Goal: Complete application form

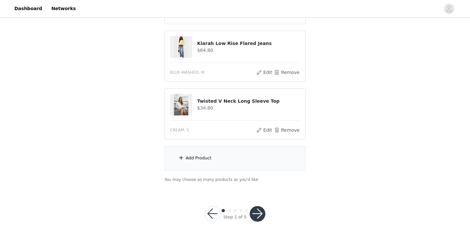
scroll to position [117, 0]
click at [290, 129] on button "Remove" at bounding box center [287, 130] width 26 height 8
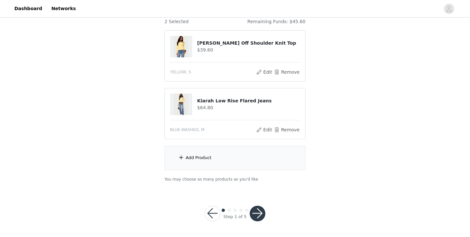
click at [336, 91] on div "STEP 1 OF 5 Products Choose as many products as you'd like, up to $150.00. 2 Se…" at bounding box center [235, 74] width 470 height 231
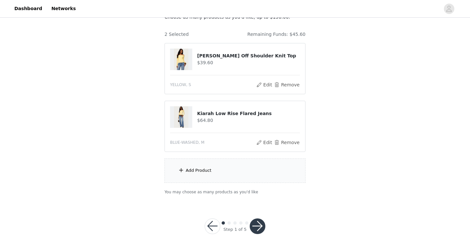
scroll to position [50, 0]
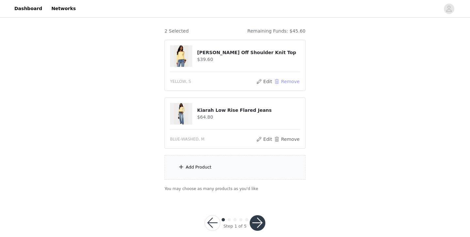
click at [290, 82] on button "Remove" at bounding box center [287, 82] width 26 height 8
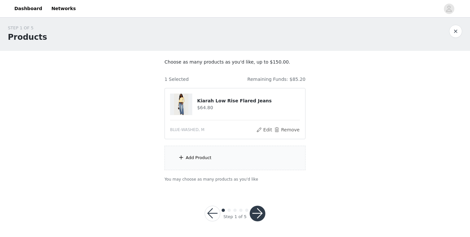
click at [259, 158] on div "Add Product" at bounding box center [234, 158] width 141 height 24
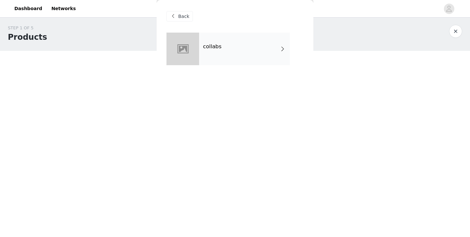
click at [243, 51] on div "collabs" at bounding box center [244, 49] width 91 height 33
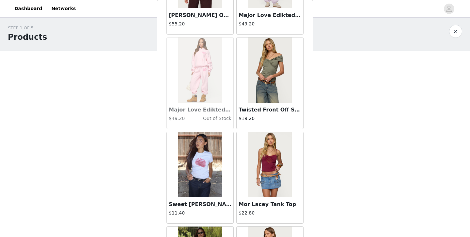
scroll to position [761, 0]
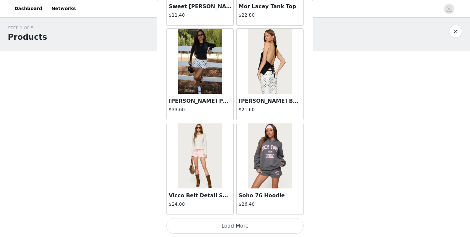
click at [242, 222] on button "Load More" at bounding box center [234, 226] width 137 height 16
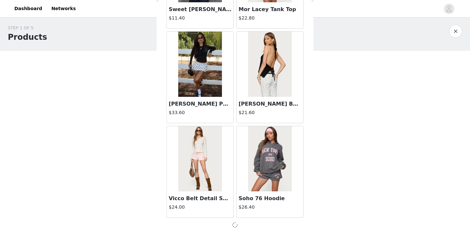
scroll to position [758, 0]
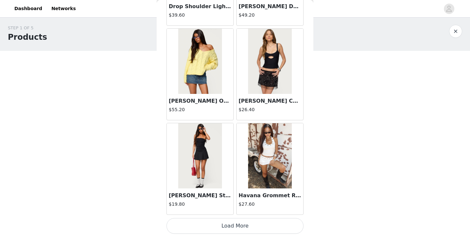
click at [239, 225] on button "Load More" at bounding box center [234, 226] width 137 height 16
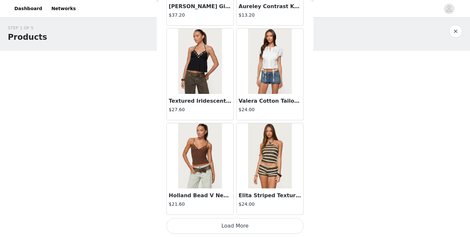
click at [240, 225] on button "Load More" at bounding box center [234, 226] width 137 height 16
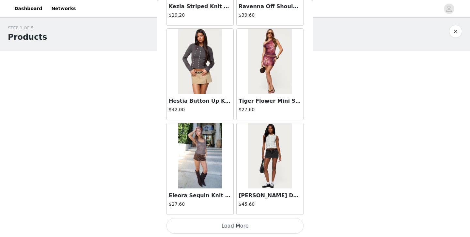
click at [247, 222] on button "Load More" at bounding box center [234, 226] width 137 height 16
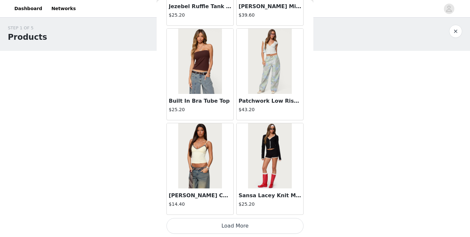
click at [230, 224] on button "Load More" at bounding box center [234, 226] width 137 height 16
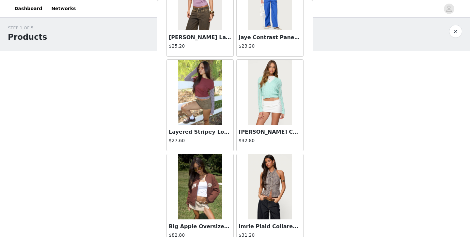
scroll to position [5491, 0]
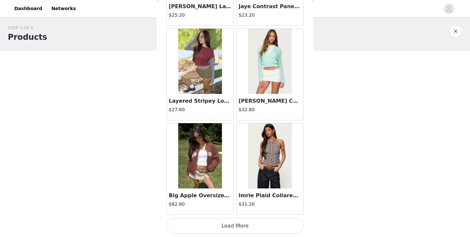
click at [232, 224] on button "Load More" at bounding box center [234, 226] width 137 height 16
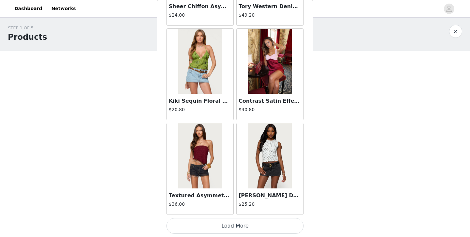
click at [223, 226] on button "Load More" at bounding box center [234, 226] width 137 height 16
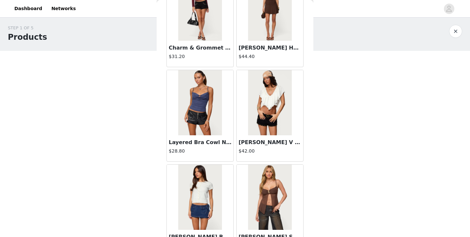
scroll to position [7383, 0]
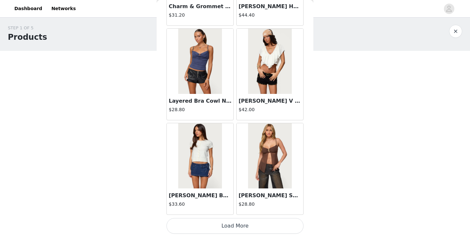
click at [230, 224] on button "Load More" at bounding box center [234, 226] width 137 height 16
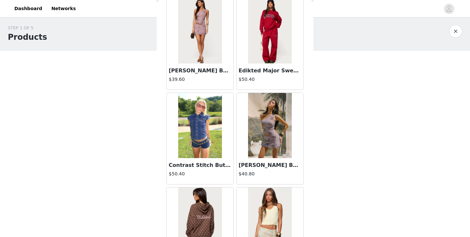
scroll to position [8329, 0]
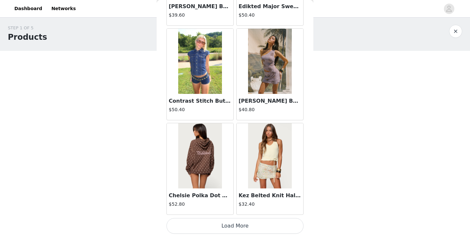
click at [249, 228] on button "Load More" at bounding box center [234, 226] width 137 height 16
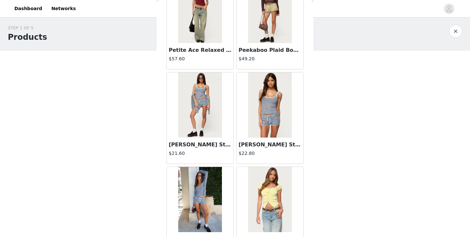
scroll to position [8758, 0]
click at [266, 113] on img at bounding box center [269, 104] width 43 height 65
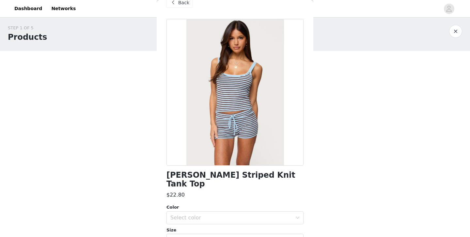
scroll to position [0, 0]
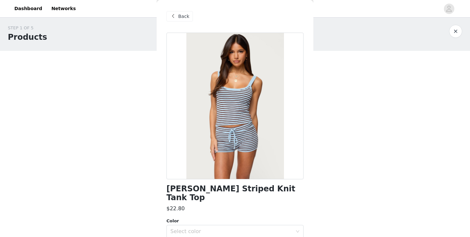
click at [177, 16] on div "Back" at bounding box center [179, 16] width 26 height 10
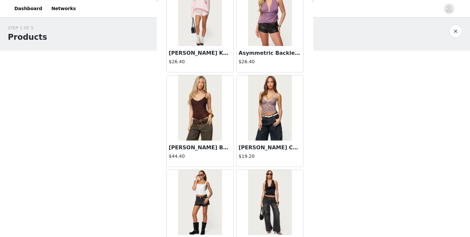
scroll to position [9275, 0]
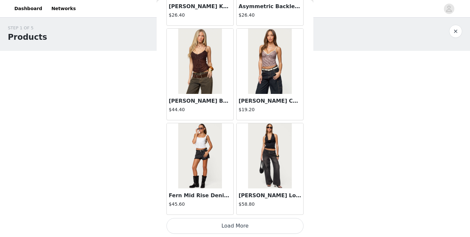
click at [230, 228] on button "Load More" at bounding box center [234, 226] width 137 height 16
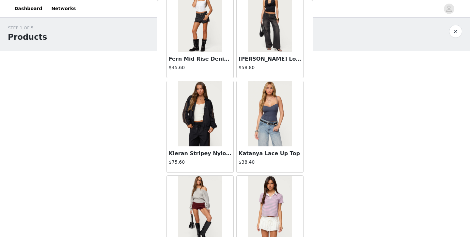
scroll to position [9510, 0]
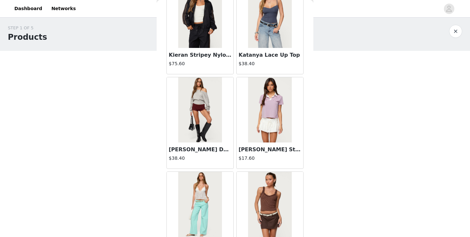
click at [257, 45] on img at bounding box center [269, 15] width 43 height 65
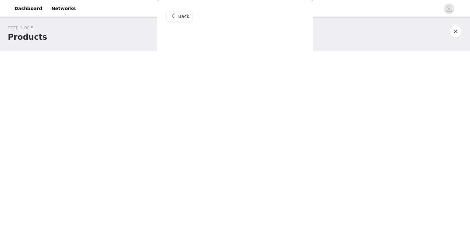
scroll to position [0, 0]
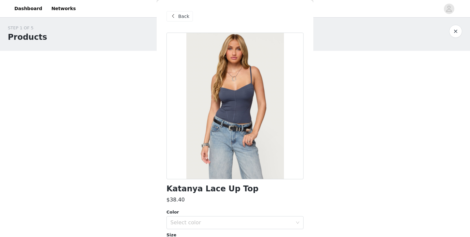
click at [178, 15] on span "Back" at bounding box center [183, 16] width 11 height 7
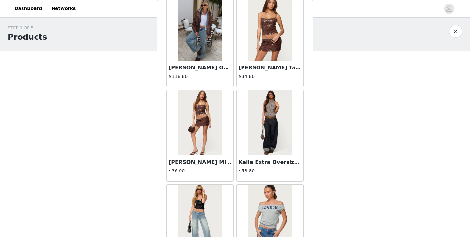
scroll to position [10221, 0]
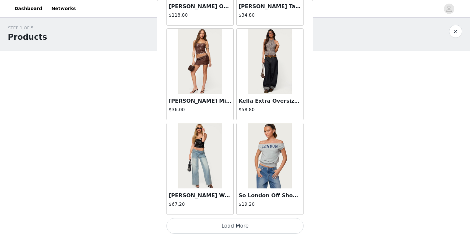
click at [273, 94] on div "Kella Extra Oversized Low Rise Jeans $58.80" at bounding box center [269, 107] width 67 height 26
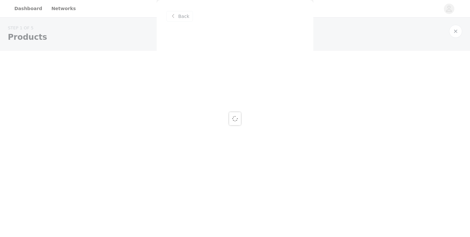
scroll to position [0, 0]
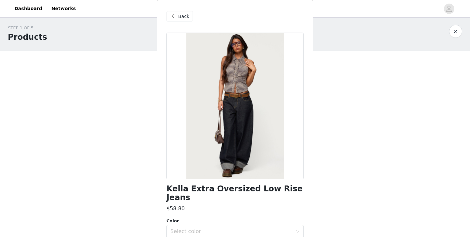
click at [173, 13] on span at bounding box center [173, 16] width 8 height 8
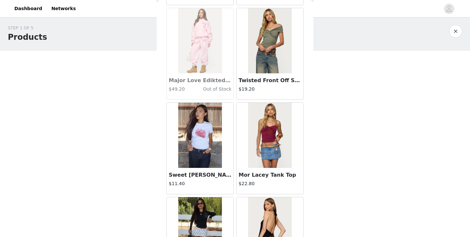
scroll to position [830, 0]
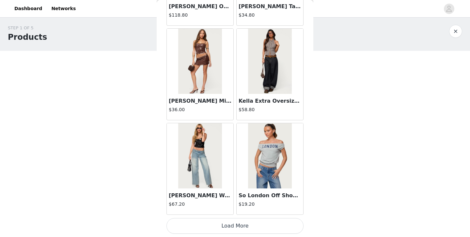
click at [281, 223] on button "Load More" at bounding box center [234, 226] width 137 height 16
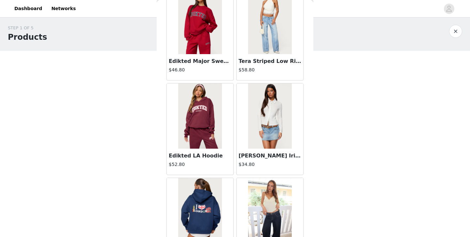
scroll to position [11167, 0]
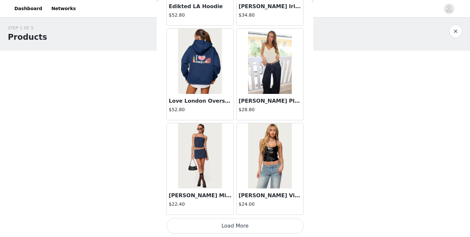
click at [260, 97] on h3 "Rhian Lacey Pleated Babydoll Top" at bounding box center [269, 101] width 63 height 8
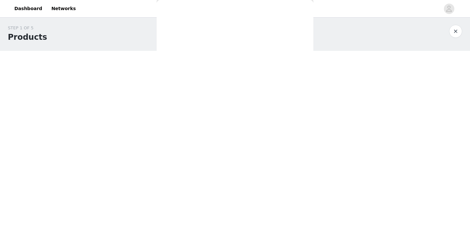
scroll to position [0, 0]
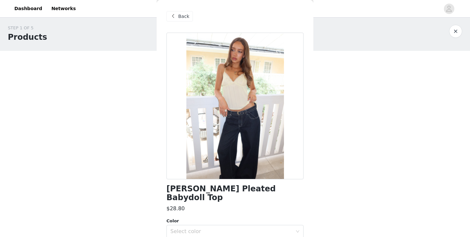
click at [177, 19] on div "Back" at bounding box center [179, 16] width 26 height 10
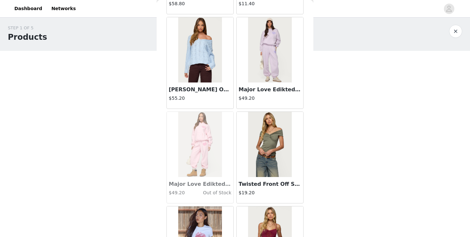
scroll to position [539, 0]
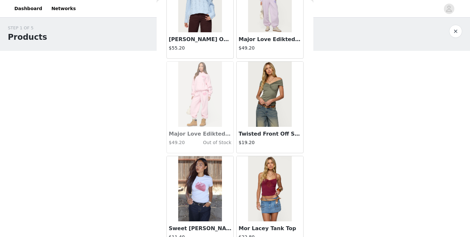
click at [309, 13] on div "Back Aveline Off Shoulder Light Sweatshirt $37.20 Atlas Scrunch Bead Halter Top…" at bounding box center [235, 118] width 157 height 237
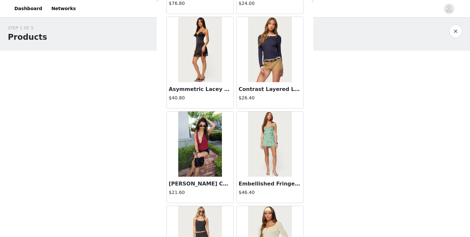
scroll to position [10705, 0]
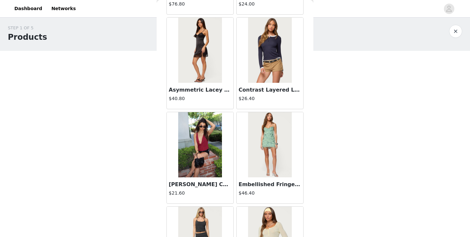
click at [206, 65] on img at bounding box center [199, 50] width 43 height 65
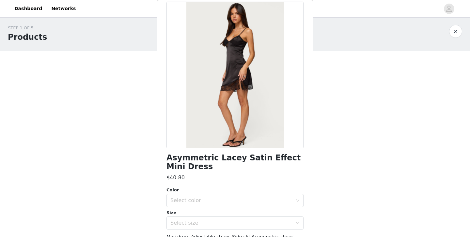
scroll to position [0, 0]
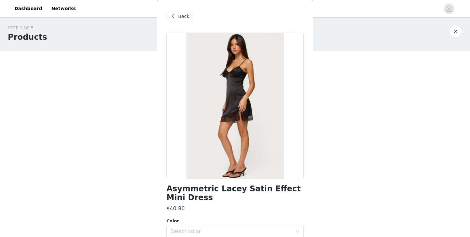
click at [184, 17] on span "Back" at bounding box center [183, 16] width 11 height 7
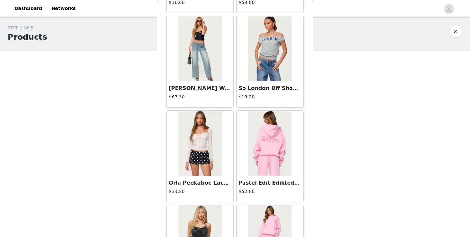
scroll to position [11167, 0]
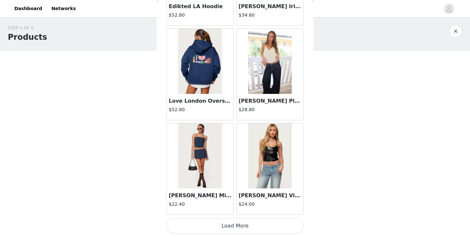
click at [223, 224] on button "Load More" at bounding box center [234, 226] width 137 height 16
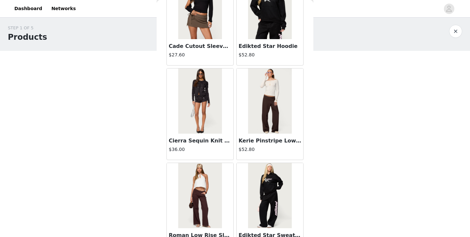
scroll to position [12113, 0]
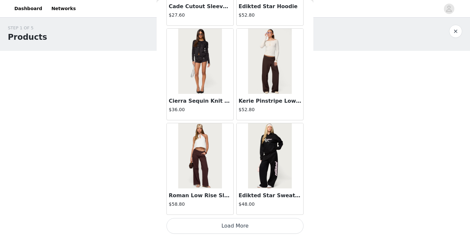
click at [223, 228] on button "Load More" at bounding box center [234, 226] width 137 height 16
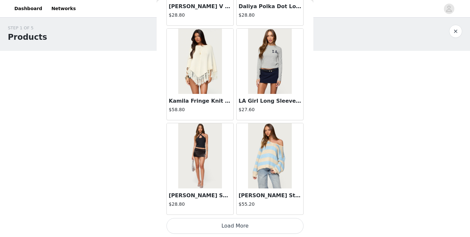
scroll to position [13059, 0]
click at [230, 229] on button "Load More" at bounding box center [234, 227] width 137 height 16
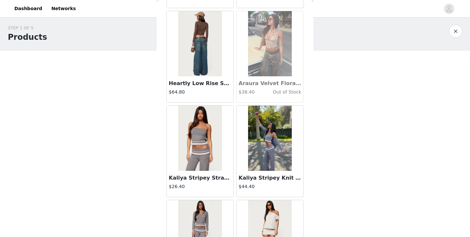
scroll to position [14005, 0]
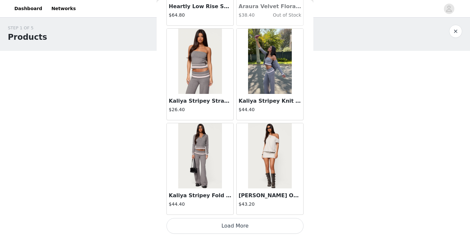
click at [236, 225] on button "Load More" at bounding box center [234, 226] width 137 height 16
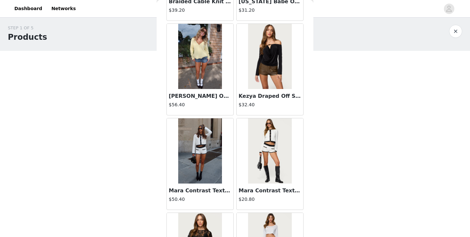
scroll to position [14951, 0]
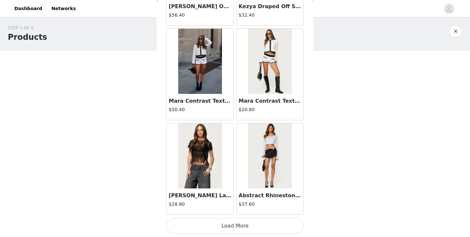
click at [242, 234] on button "Load More" at bounding box center [234, 226] width 137 height 16
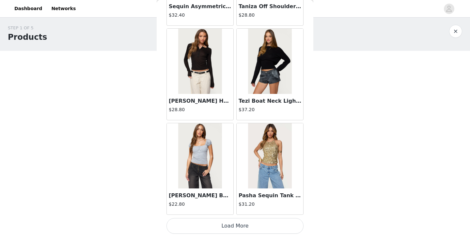
click at [240, 218] on button "Load More" at bounding box center [234, 226] width 137 height 16
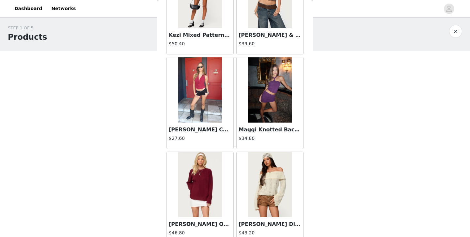
scroll to position [16843, 0]
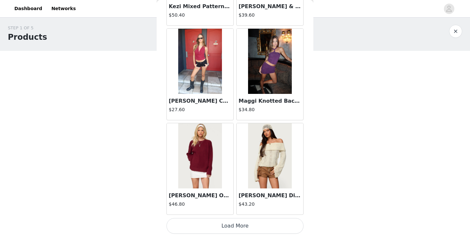
click at [240, 225] on button "Load More" at bounding box center [234, 226] width 137 height 16
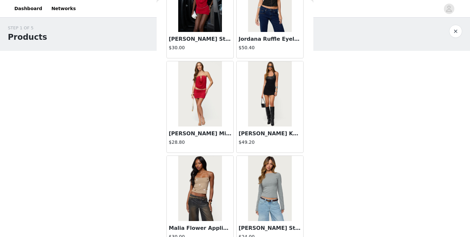
scroll to position [17789, 0]
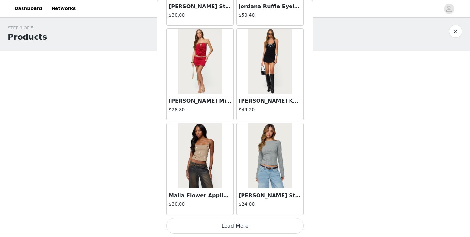
click at [237, 222] on button "Load More" at bounding box center [234, 226] width 137 height 16
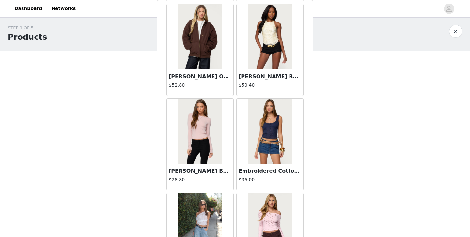
scroll to position [18735, 0]
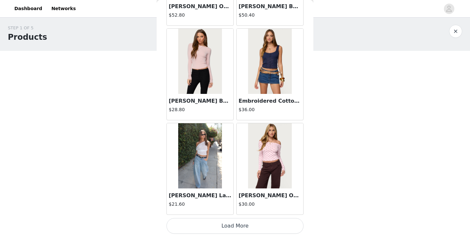
click at [231, 221] on button "Load More" at bounding box center [234, 226] width 137 height 16
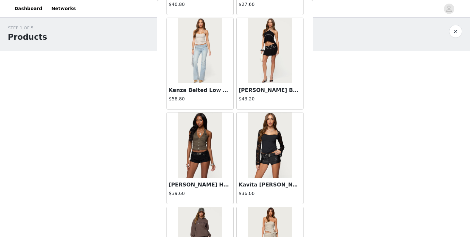
scroll to position [19681, 0]
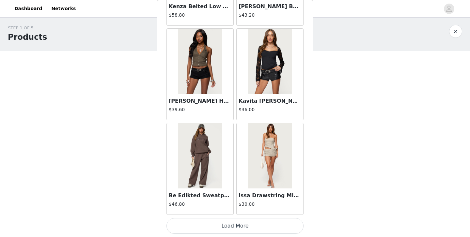
click at [235, 227] on button "Load More" at bounding box center [234, 226] width 137 height 16
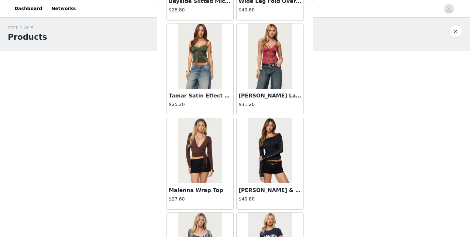
scroll to position [20627, 0]
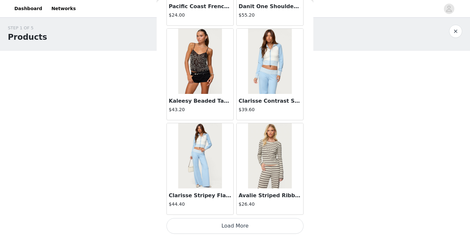
click at [245, 223] on button "Load More" at bounding box center [234, 226] width 137 height 16
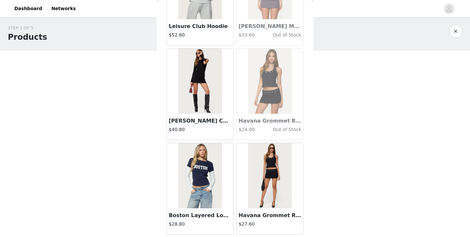
scroll to position [21573, 0]
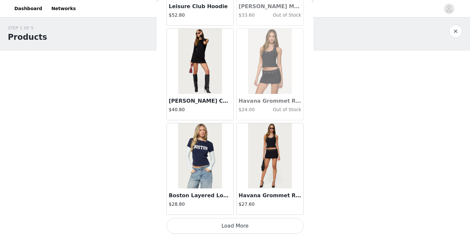
click at [243, 229] on button "Load More" at bounding box center [234, 226] width 137 height 16
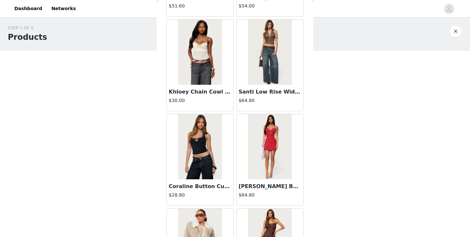
scroll to position [22403, 0]
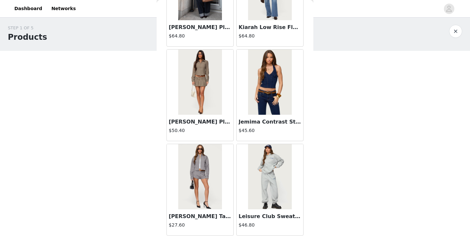
click at [268, 86] on img at bounding box center [269, 82] width 43 height 65
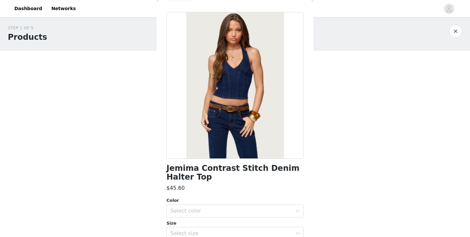
scroll to position [0, 0]
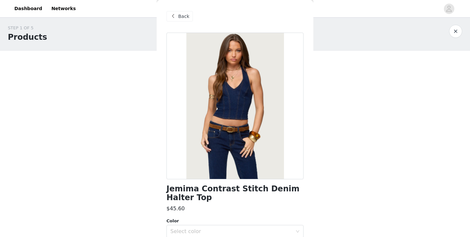
click at [188, 15] on span "Back" at bounding box center [183, 16] width 11 height 7
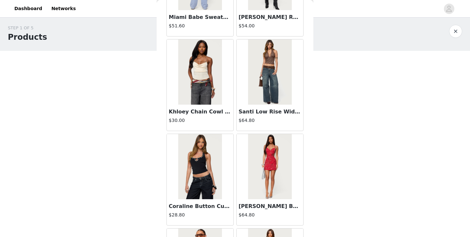
scroll to position [22034, 0]
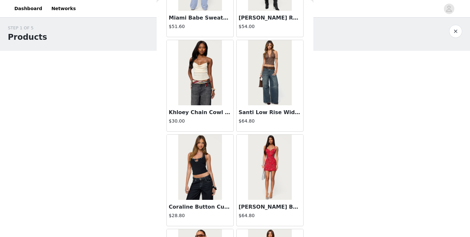
click at [254, 80] on img at bounding box center [269, 72] width 43 height 65
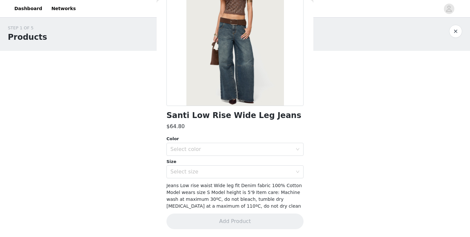
scroll to position [0, 0]
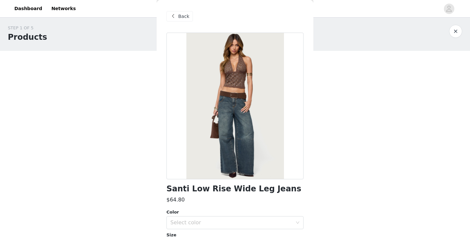
click at [180, 22] on div "Back" at bounding box center [234, 16] width 137 height 33
click at [178, 18] on span "Back" at bounding box center [183, 16] width 11 height 7
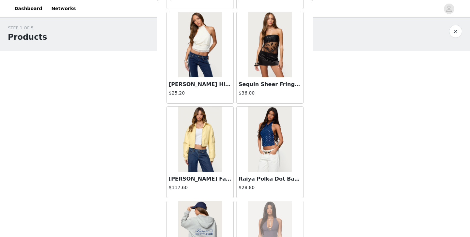
scroll to position [21299, 0]
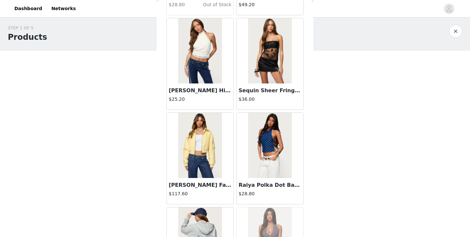
click at [210, 60] on img at bounding box center [199, 50] width 43 height 65
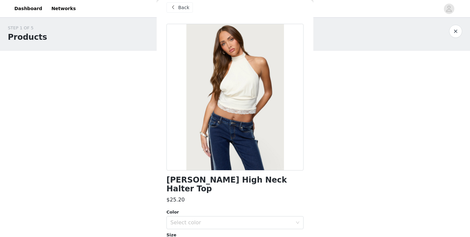
scroll to position [0, 0]
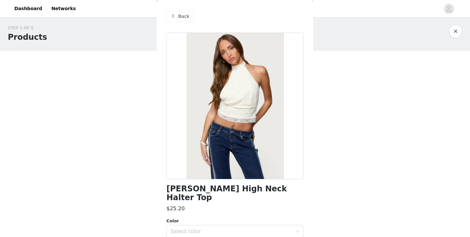
click at [187, 19] on span "Back" at bounding box center [183, 16] width 11 height 7
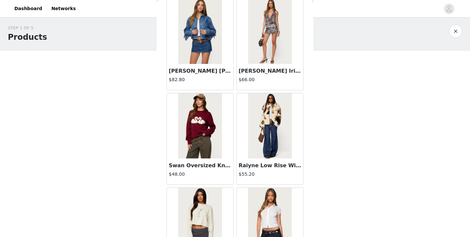
scroll to position [19332, 0]
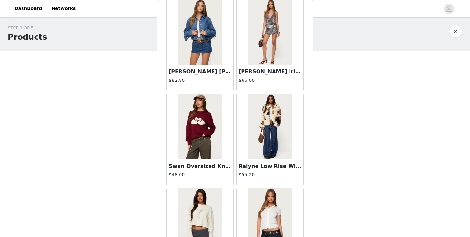
click at [278, 142] on img at bounding box center [269, 126] width 43 height 65
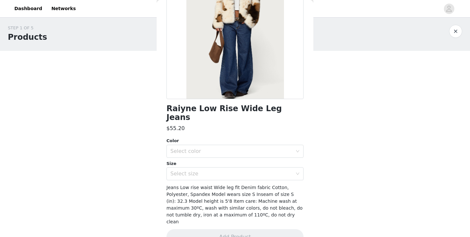
scroll to position [0, 0]
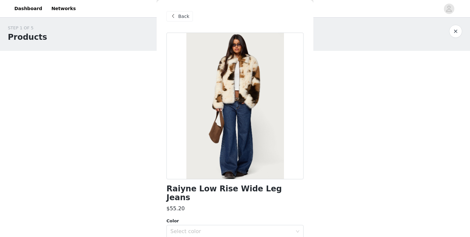
click at [175, 16] on span at bounding box center [173, 16] width 8 height 8
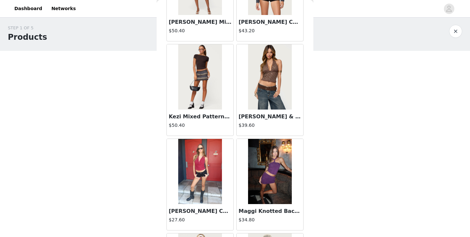
scroll to position [16733, 0]
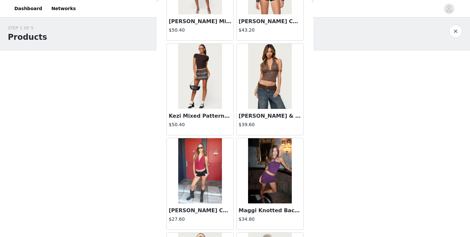
click at [263, 95] on img at bounding box center [269, 76] width 43 height 65
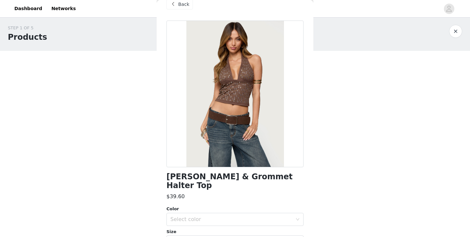
scroll to position [11, 0]
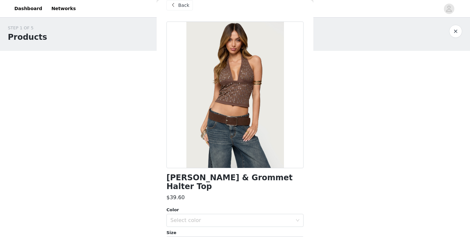
click at [171, 6] on span at bounding box center [173, 5] width 8 height 8
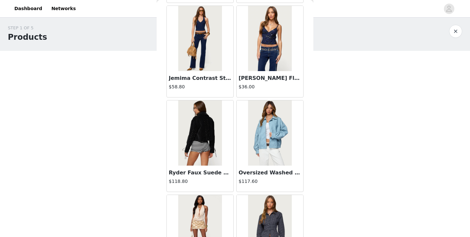
scroll to position [16488, 0]
click at [215, 62] on img at bounding box center [199, 38] width 43 height 65
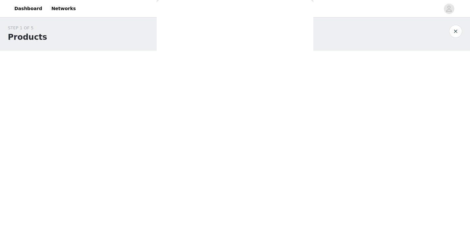
scroll to position [0, 0]
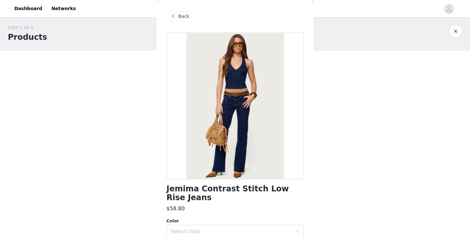
click at [172, 16] on span at bounding box center [173, 16] width 8 height 8
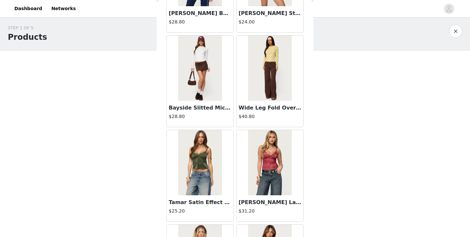
scroll to position [20148, 0]
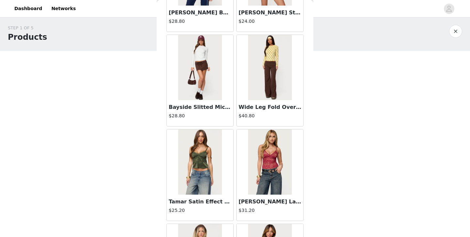
click at [261, 84] on img at bounding box center [269, 67] width 43 height 65
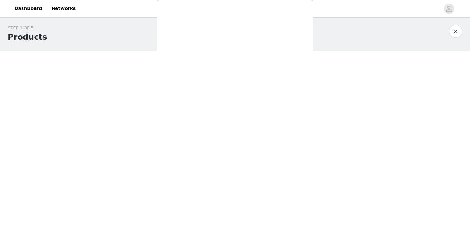
scroll to position [73, 0]
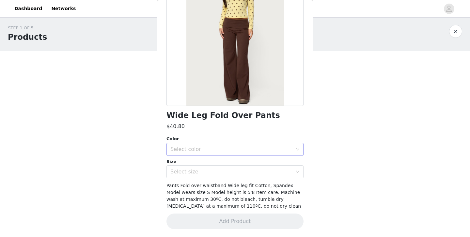
click at [235, 152] on div "Select color" at bounding box center [231, 149] width 122 height 7
click at [233, 160] on li "BROWN" at bounding box center [234, 164] width 137 height 10
click at [232, 169] on div "Select size" at bounding box center [231, 172] width 122 height 7
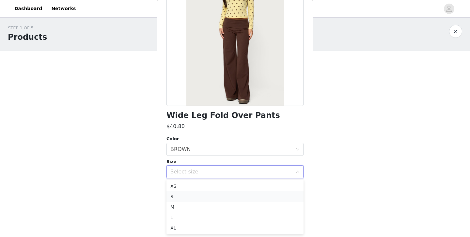
click at [232, 196] on li "S" at bounding box center [234, 196] width 137 height 10
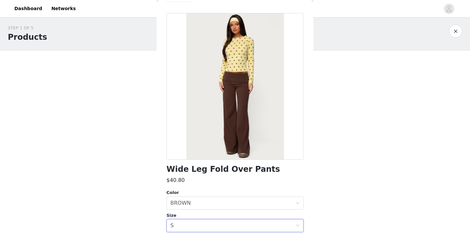
scroll to position [6, 0]
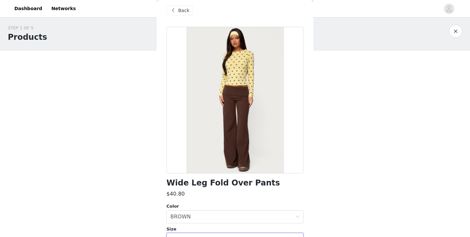
click at [185, 4] on div "Back" at bounding box center [234, 10] width 137 height 33
click at [185, 9] on span "Back" at bounding box center [183, 10] width 11 height 7
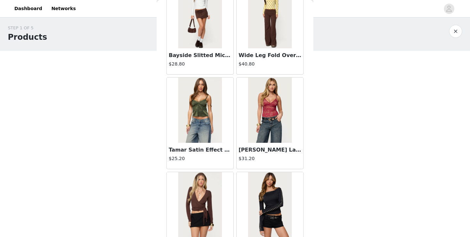
scroll to position [20199, 0]
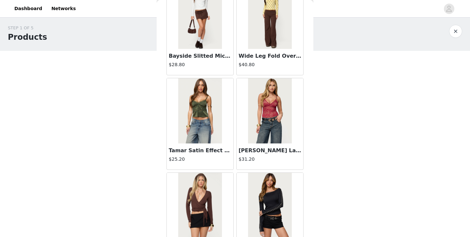
click at [206, 134] on img at bounding box center [199, 110] width 43 height 65
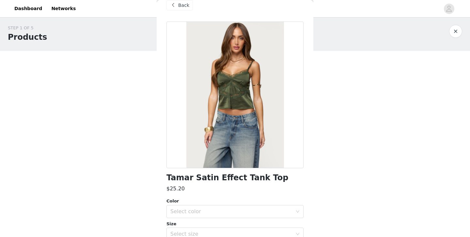
scroll to position [10, 0]
click at [181, 5] on span "Back" at bounding box center [183, 6] width 11 height 7
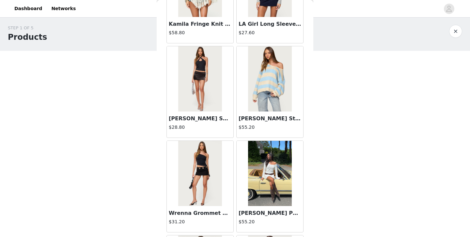
scroll to position [20231, 0]
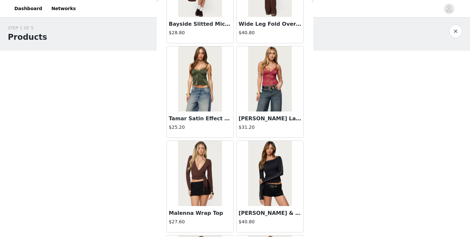
click at [281, 203] on img at bounding box center [269, 173] width 43 height 65
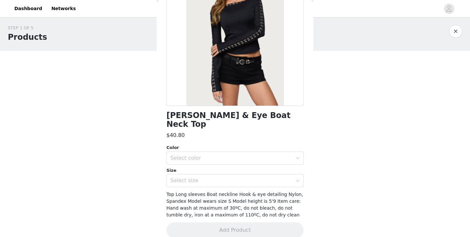
scroll to position [0, 0]
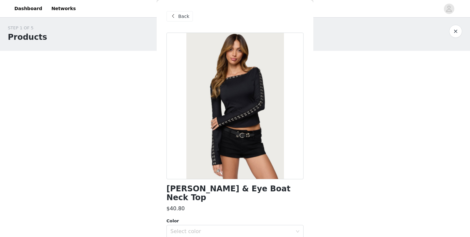
click at [175, 18] on span at bounding box center [173, 16] width 8 height 8
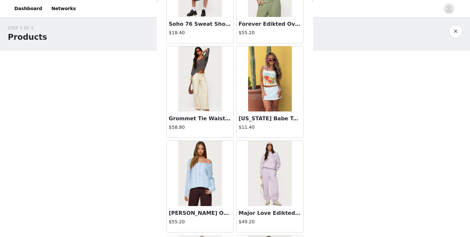
scroll to position [1216, 0]
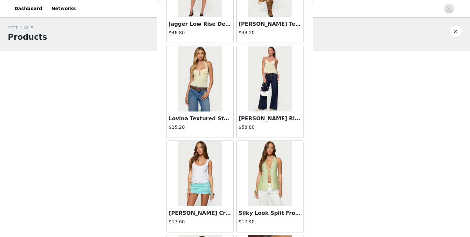
click at [289, 78] on img at bounding box center [269, 78] width 43 height 65
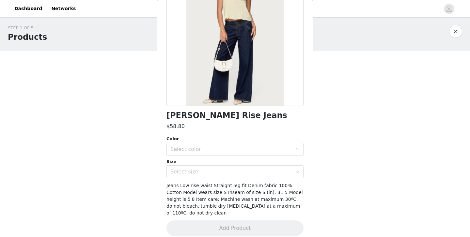
scroll to position [0, 0]
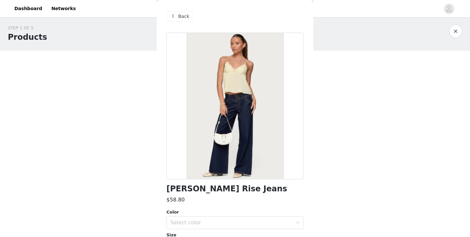
click at [179, 12] on div "Back" at bounding box center [179, 16] width 26 height 10
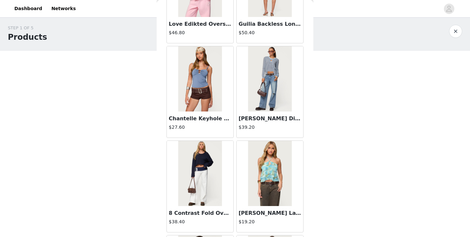
scroll to position [6987, 0]
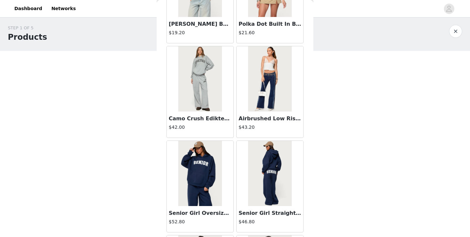
click at [271, 79] on img at bounding box center [269, 78] width 43 height 65
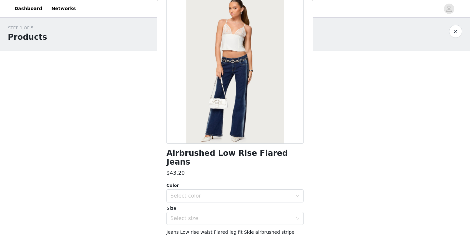
scroll to position [0, 0]
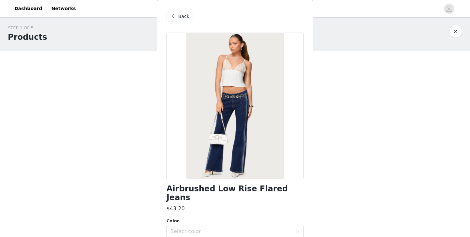
click at [173, 18] on span at bounding box center [173, 16] width 8 height 8
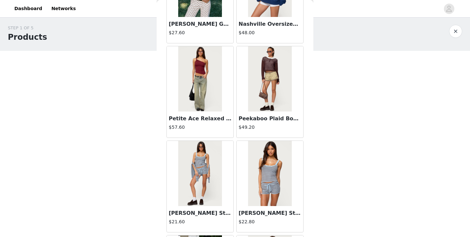
scroll to position [9352, 0]
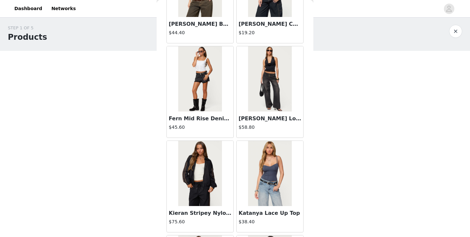
click at [272, 77] on img at bounding box center [269, 78] width 43 height 65
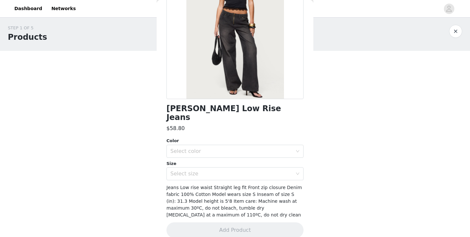
scroll to position [0, 0]
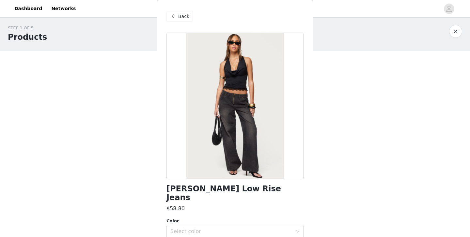
click at [185, 20] on div "Back" at bounding box center [179, 16] width 26 height 10
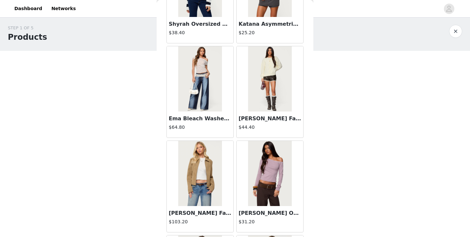
scroll to position [16447, 0]
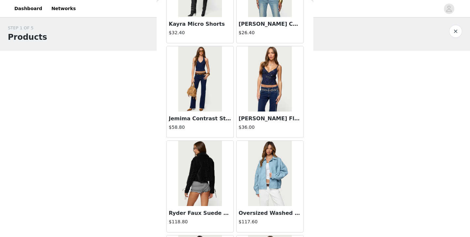
click at [210, 115] on h3 "Jemima Contrast Stitch Low Rise Jeans" at bounding box center [200, 119] width 63 height 8
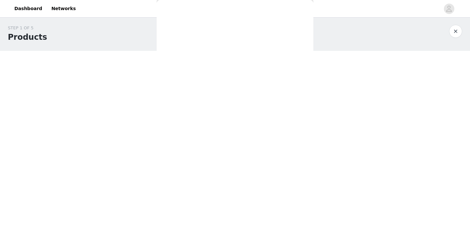
scroll to position [96, 0]
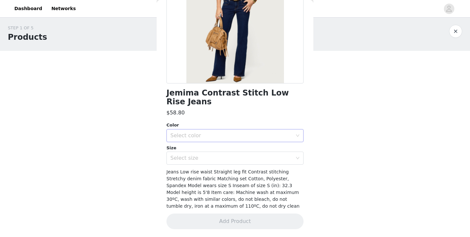
click at [220, 133] on div "Select color" at bounding box center [231, 135] width 122 height 7
click at [219, 147] on li "DARK-BLUE-WASHED" at bounding box center [234, 150] width 137 height 10
click at [219, 158] on div "Select size" at bounding box center [231, 158] width 122 height 7
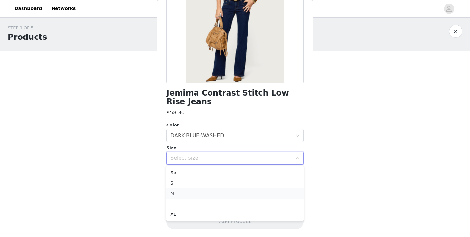
click at [212, 192] on li "M" at bounding box center [234, 193] width 137 height 10
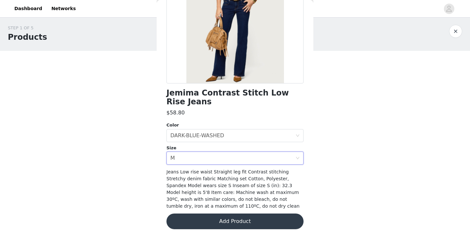
click at [210, 222] on button "Add Product" at bounding box center [234, 222] width 137 height 16
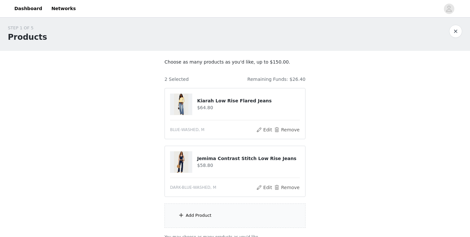
click at [335, 163] on div "STEP 1 OF 5 Products Choose as many products as you'd like, up to $150.00. 2 Se…" at bounding box center [235, 132] width 470 height 231
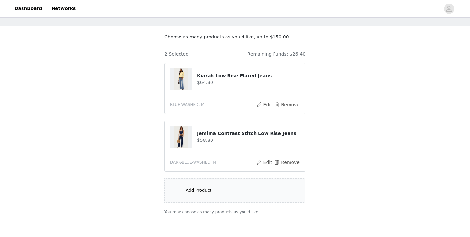
scroll to position [28, 0]
click at [289, 162] on button "Remove" at bounding box center [287, 162] width 26 height 8
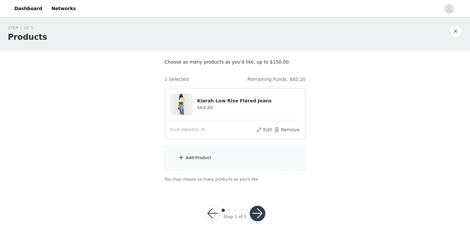
click at [279, 162] on div "Add Product" at bounding box center [234, 158] width 141 height 24
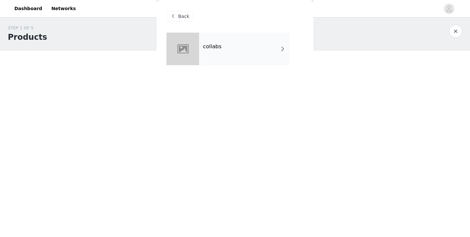
click at [249, 55] on div "collabs" at bounding box center [244, 49] width 91 height 33
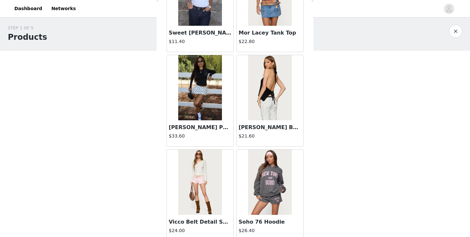
scroll to position [761, 0]
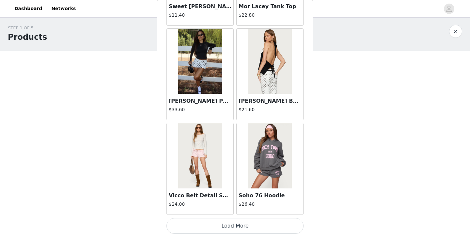
click at [251, 227] on button "Load More" at bounding box center [234, 226] width 137 height 16
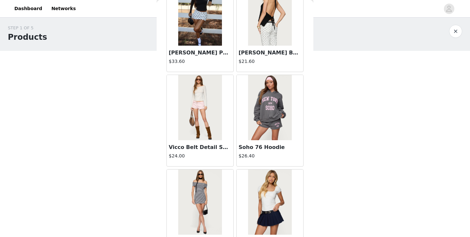
scroll to position [831, 0]
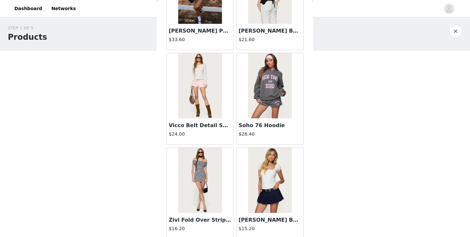
click at [210, 118] on div "Vicco Belt Detail Shorts $24.00" at bounding box center [200, 131] width 67 height 26
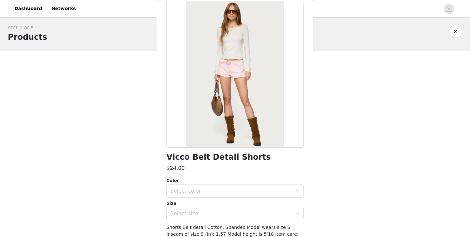
scroll to position [0, 0]
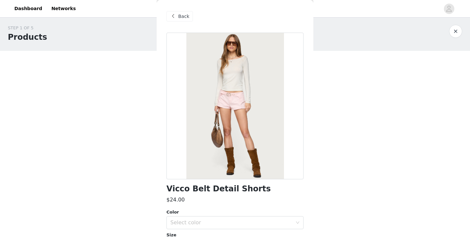
click at [174, 15] on span at bounding box center [173, 16] width 8 height 8
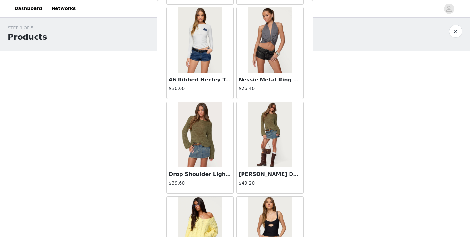
scroll to position [1707, 0]
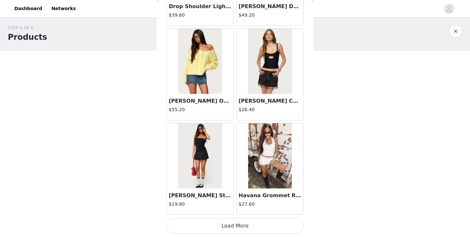
click at [238, 227] on button "Load More" at bounding box center [234, 226] width 137 height 16
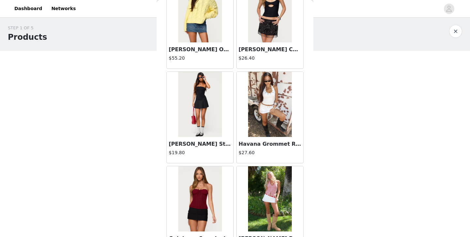
scroll to position [1772, 0]
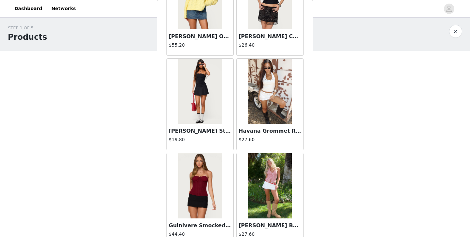
click at [253, 114] on img at bounding box center [269, 91] width 43 height 65
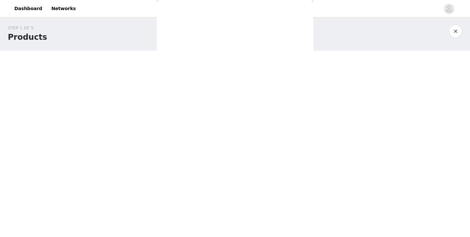
scroll to position [0, 0]
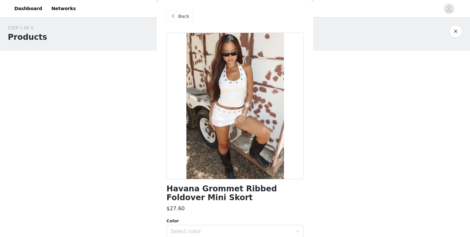
click at [179, 19] on span "Back" at bounding box center [183, 16] width 11 height 7
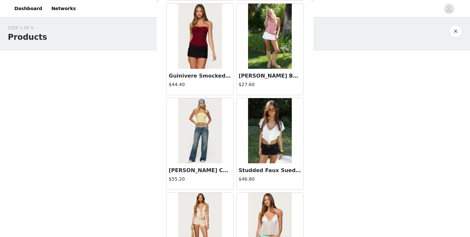
scroll to position [1926, 0]
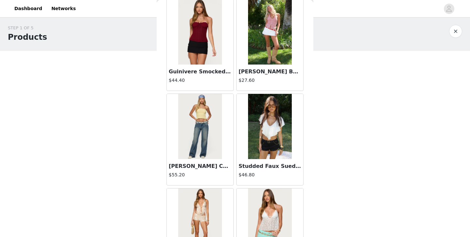
click at [213, 152] on img at bounding box center [199, 126] width 43 height 65
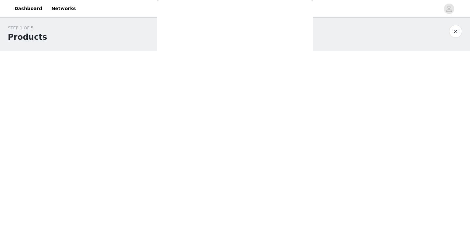
scroll to position [0, 0]
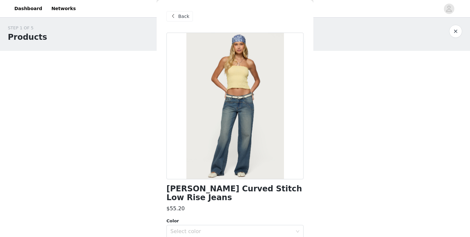
click at [182, 13] on span "Back" at bounding box center [183, 16] width 11 height 7
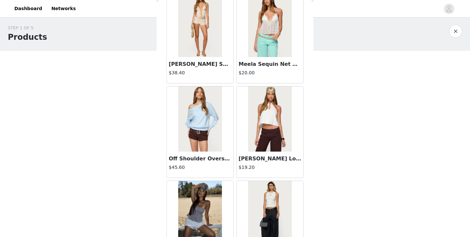
scroll to position [2134, 0]
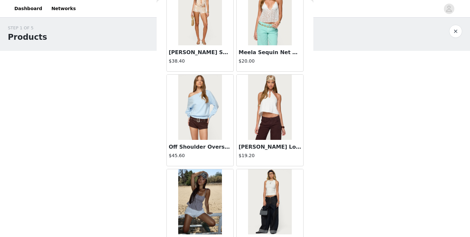
click at [273, 134] on img at bounding box center [269, 107] width 43 height 65
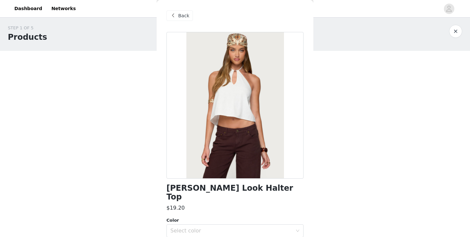
scroll to position [62, 0]
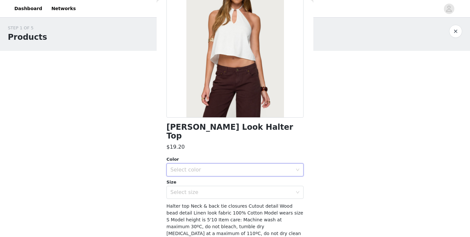
click at [236, 164] on div "Select color" at bounding box center [232, 170] width 125 height 12
click at [229, 177] on li "WHITE" at bounding box center [234, 175] width 137 height 10
click at [227, 189] on div "Select size" at bounding box center [231, 192] width 122 height 7
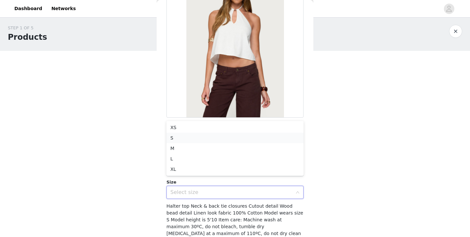
click at [206, 136] on li "S" at bounding box center [234, 138] width 137 height 10
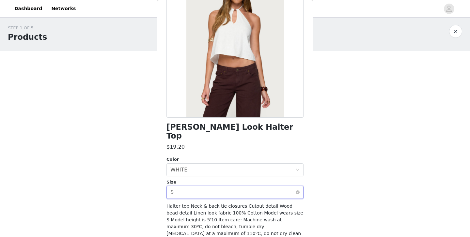
scroll to position [80, 0]
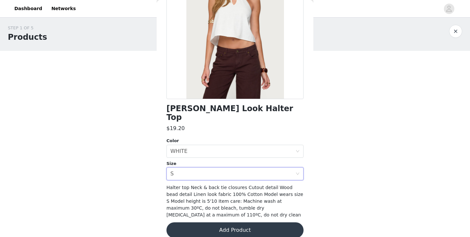
click at [212, 222] on button "Add Product" at bounding box center [234, 230] width 137 height 16
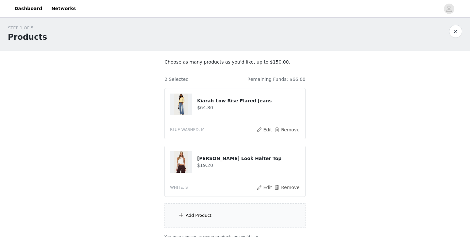
click at [212, 217] on div "Add Product" at bounding box center [234, 216] width 141 height 24
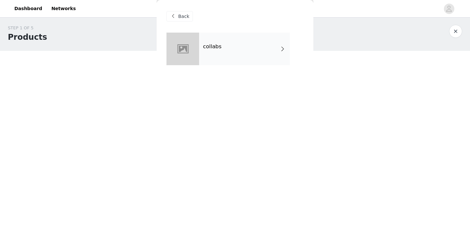
click at [225, 66] on div "collabs" at bounding box center [234, 54] width 137 height 42
click at [225, 44] on div "collabs" at bounding box center [244, 49] width 91 height 33
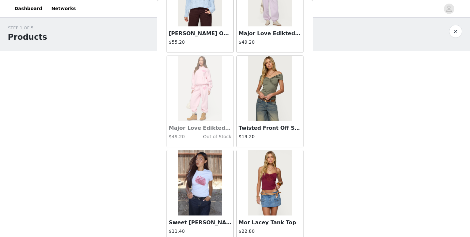
scroll to position [761, 0]
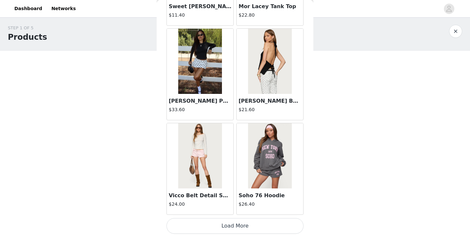
click at [234, 225] on button "Load More" at bounding box center [234, 226] width 137 height 16
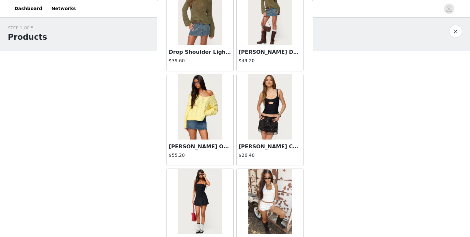
scroll to position [1707, 0]
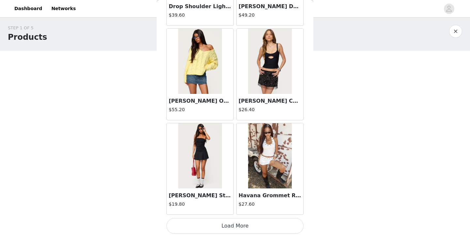
click at [237, 223] on button "Load More" at bounding box center [234, 226] width 137 height 16
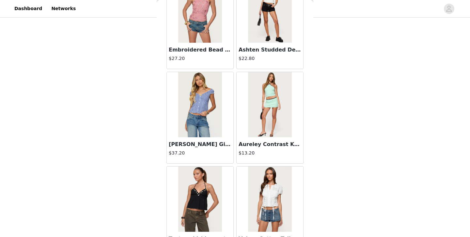
scroll to position [2653, 0]
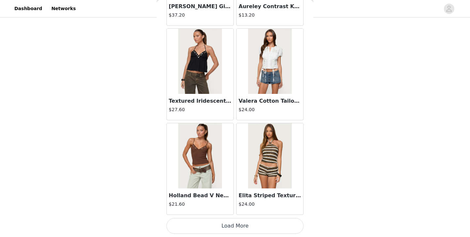
click at [242, 226] on button "Load More" at bounding box center [234, 226] width 137 height 16
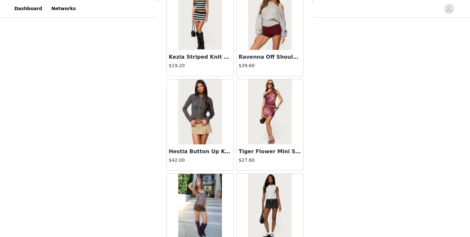
scroll to position [3599, 0]
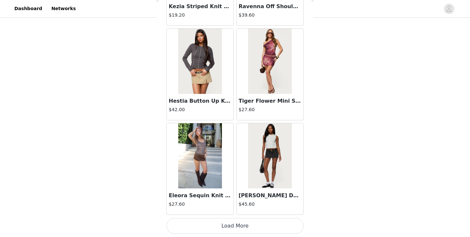
click at [242, 226] on button "Load More" at bounding box center [234, 226] width 137 height 16
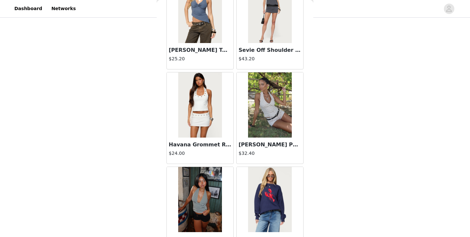
scroll to position [3856, 0]
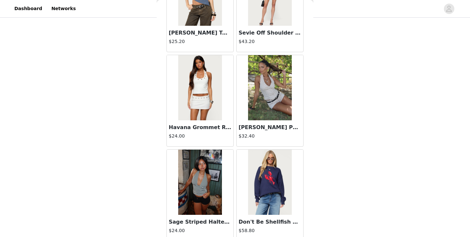
click at [202, 118] on img at bounding box center [199, 87] width 43 height 65
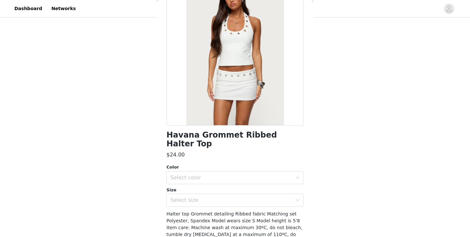
scroll to position [60, 0]
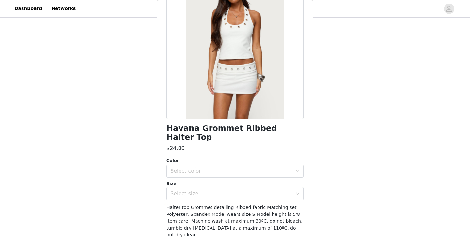
click at [208, 170] on div "Color Select color Size Select size" at bounding box center [234, 179] width 137 height 43
click at [206, 168] on div "Select color" at bounding box center [231, 171] width 122 height 7
click at [208, 178] on li "WHITE" at bounding box center [234, 177] width 137 height 10
click at [211, 191] on div "Select size" at bounding box center [231, 194] width 122 height 7
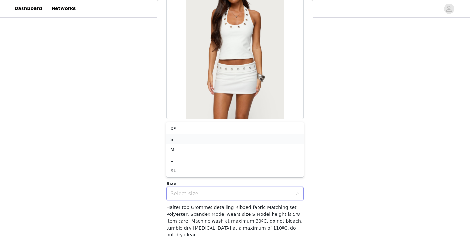
click at [188, 140] on li "S" at bounding box center [234, 139] width 137 height 10
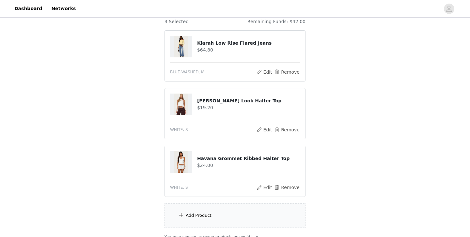
click at [226, 216] on div "Add Product" at bounding box center [234, 216] width 141 height 24
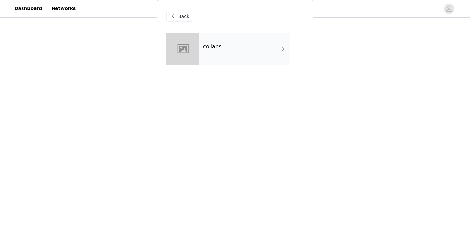
click at [212, 57] on div "collabs" at bounding box center [244, 49] width 91 height 33
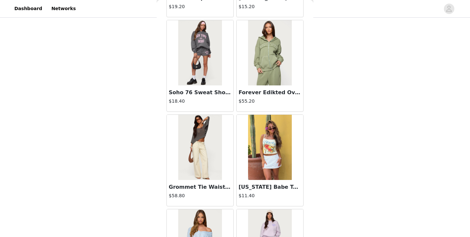
scroll to position [761, 0]
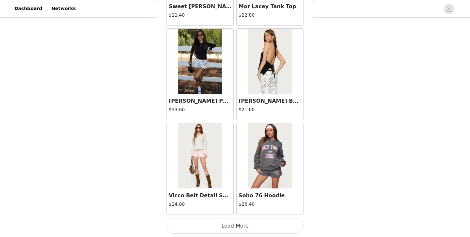
click at [242, 220] on button "Load More" at bounding box center [234, 226] width 137 height 16
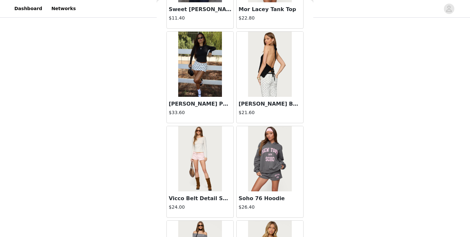
scroll to position [117, 0]
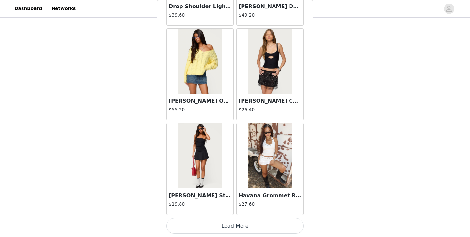
click at [242, 220] on button "Load More" at bounding box center [234, 226] width 137 height 16
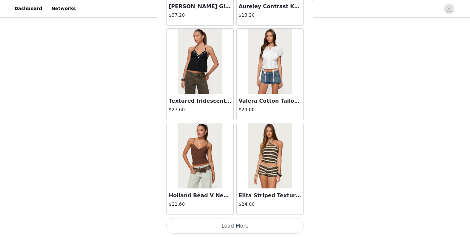
click at [233, 228] on button "Load More" at bounding box center [234, 226] width 137 height 16
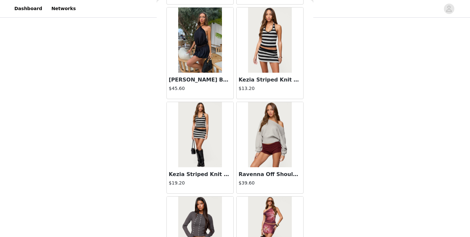
scroll to position [3599, 0]
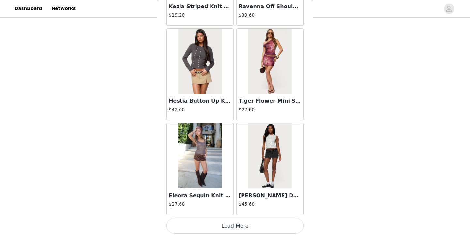
click at [238, 224] on button "Load More" at bounding box center [234, 226] width 137 height 16
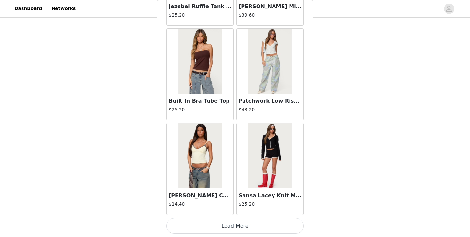
click at [236, 224] on button "Load More" at bounding box center [234, 226] width 137 height 16
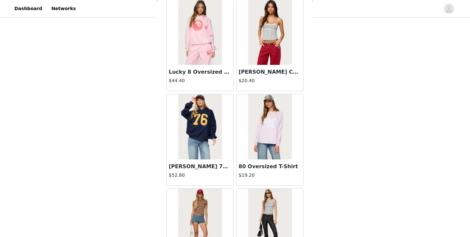
scroll to position [5491, 0]
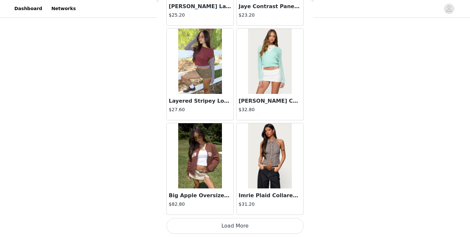
click at [239, 225] on button "Load More" at bounding box center [234, 226] width 137 height 16
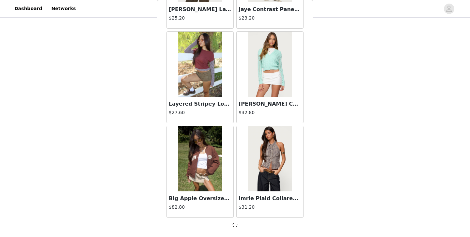
scroll to position [5488, 0]
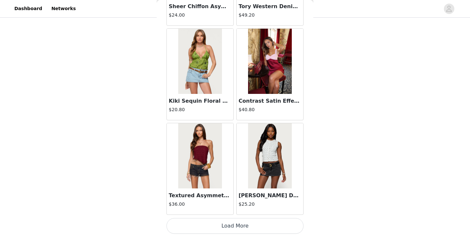
click at [235, 226] on button "Load More" at bounding box center [234, 226] width 137 height 16
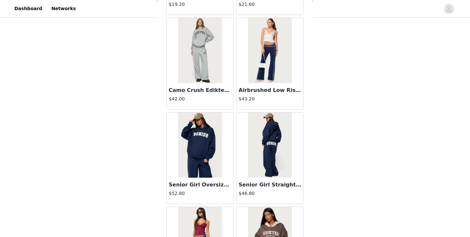
scroll to position [7383, 0]
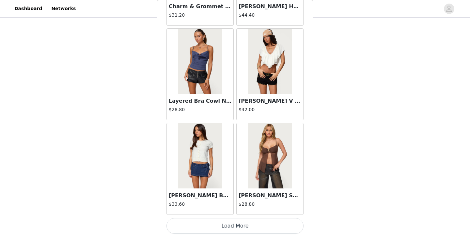
click at [235, 225] on button "Load More" at bounding box center [234, 226] width 137 height 16
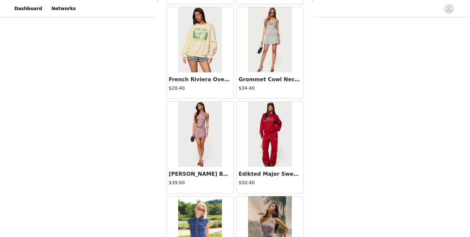
scroll to position [8329, 0]
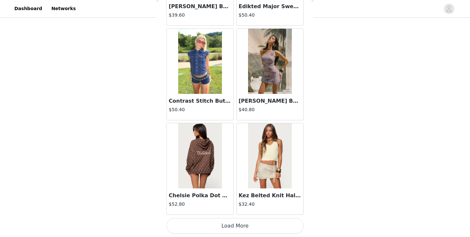
click at [246, 222] on button "Load More" at bounding box center [234, 226] width 137 height 16
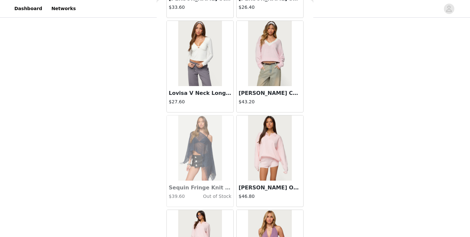
scroll to position [9275, 0]
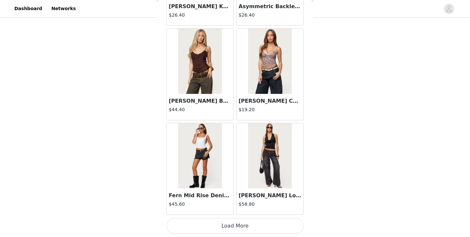
click at [236, 228] on button "Load More" at bounding box center [234, 226] width 137 height 16
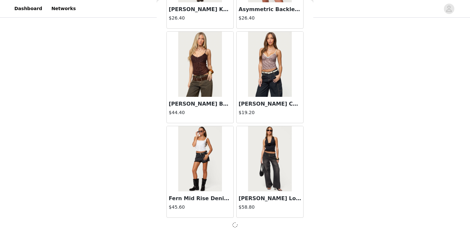
scroll to position [9272, 0]
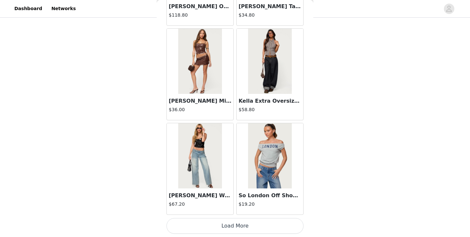
click at [229, 224] on button "Load More" at bounding box center [234, 226] width 137 height 16
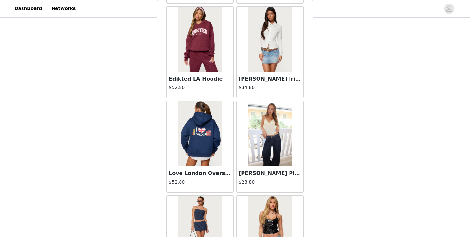
scroll to position [11167, 0]
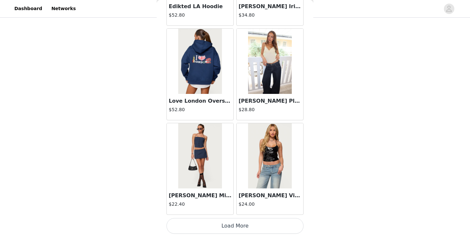
click at [233, 223] on button "Load More" at bounding box center [234, 226] width 137 height 16
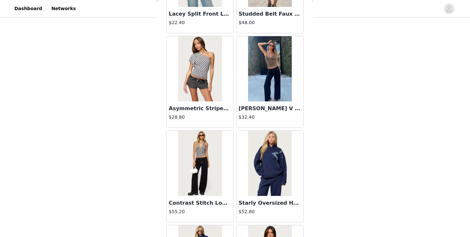
scroll to position [12113, 0]
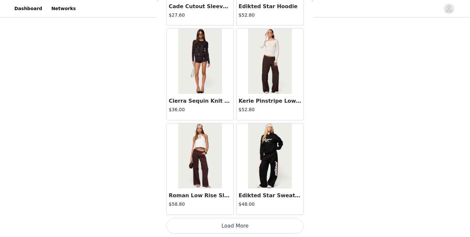
click at [234, 230] on button "Load More" at bounding box center [234, 226] width 137 height 16
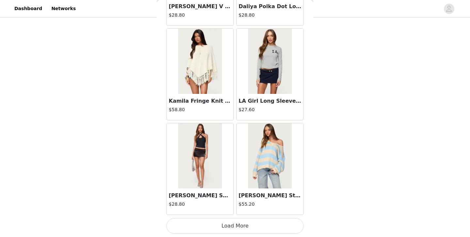
click at [237, 220] on button "Load More" at bounding box center [234, 226] width 137 height 16
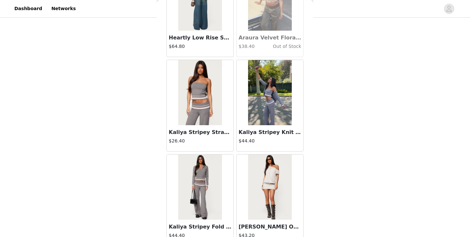
scroll to position [14005, 0]
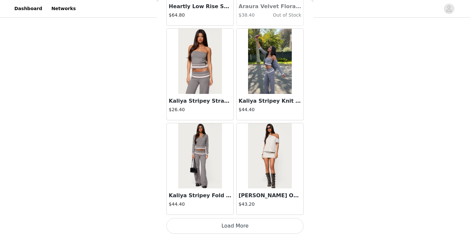
click at [230, 228] on button "Load More" at bounding box center [234, 226] width 137 height 16
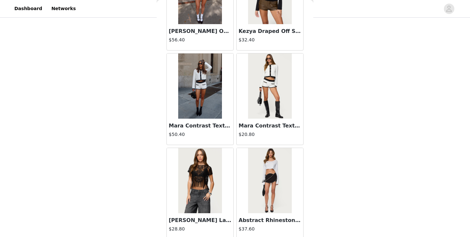
scroll to position [14951, 0]
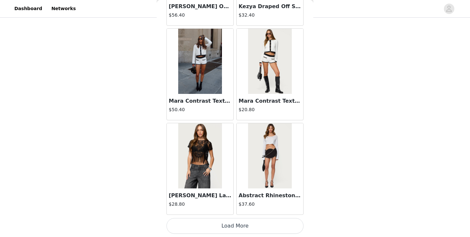
click at [235, 226] on button "Load More" at bounding box center [234, 226] width 137 height 16
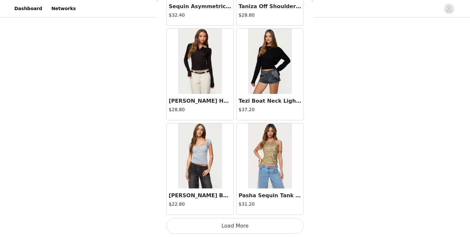
click at [238, 227] on button "Load More" at bounding box center [234, 226] width 137 height 16
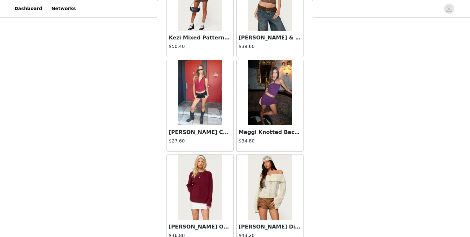
scroll to position [16843, 0]
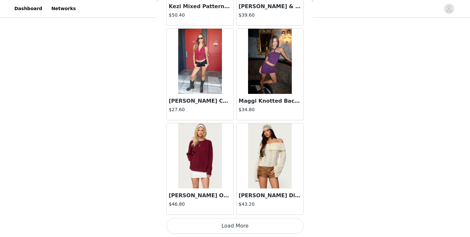
click at [228, 229] on button "Load More" at bounding box center [234, 226] width 137 height 16
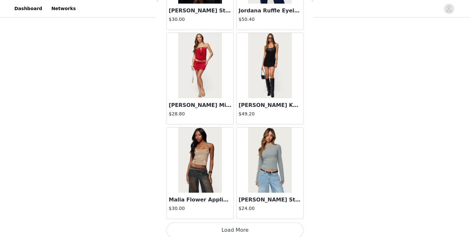
scroll to position [17789, 0]
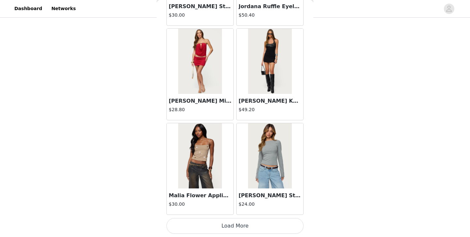
click at [234, 226] on button "Load More" at bounding box center [234, 226] width 137 height 16
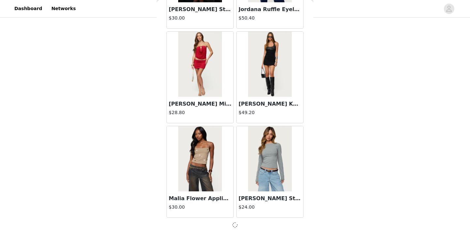
scroll to position [17786, 0]
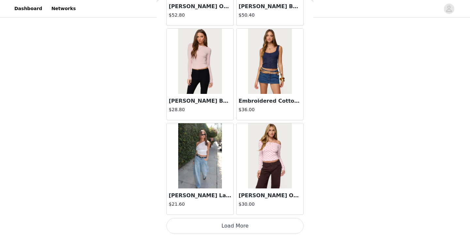
click at [231, 224] on button "Load More" at bounding box center [234, 226] width 137 height 16
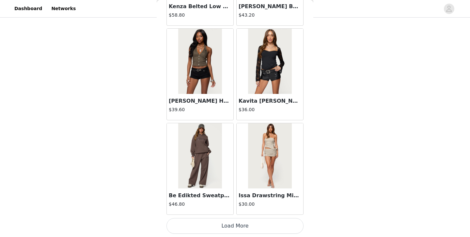
click at [238, 220] on button "Load More" at bounding box center [234, 226] width 137 height 16
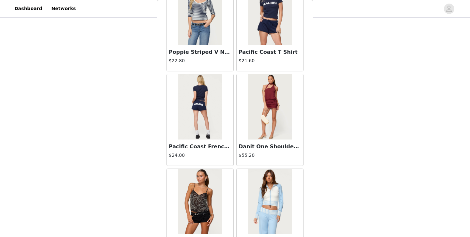
scroll to position [20627, 0]
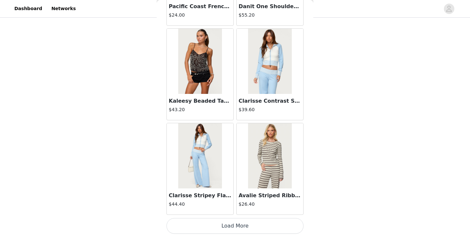
click at [233, 222] on button "Load More" at bounding box center [234, 226] width 137 height 16
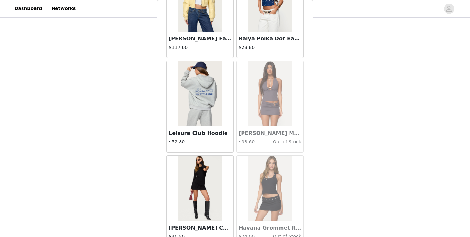
scroll to position [21573, 0]
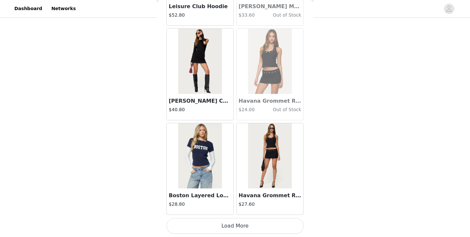
click at [233, 224] on button "Load More" at bounding box center [234, 226] width 137 height 16
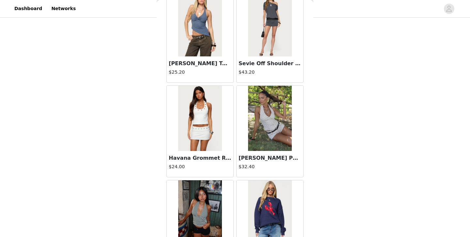
scroll to position [3825, 0]
click at [268, 145] on img at bounding box center [269, 118] width 43 height 65
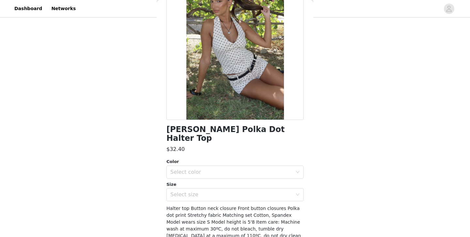
scroll to position [60, 0]
click at [268, 166] on div "Select color" at bounding box center [232, 172] width 125 height 12
click at [261, 174] on li "CREAM" at bounding box center [234, 177] width 137 height 10
click at [261, 191] on div "Select size" at bounding box center [231, 194] width 122 height 7
click at [249, 194] on div "Twyla Polka Dot Halter Top $32.40 Color Select color CREAM Size Select size Hal…" at bounding box center [234, 120] width 137 height 294
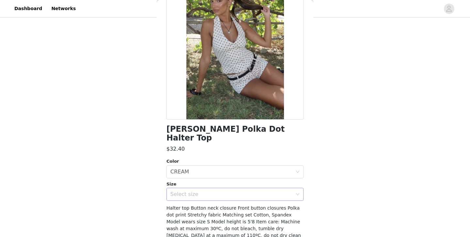
click at [246, 191] on div "Select size" at bounding box center [231, 194] width 122 height 7
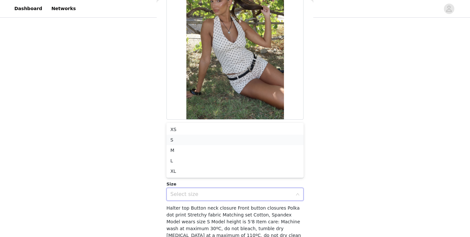
click at [225, 140] on li "S" at bounding box center [234, 140] width 137 height 10
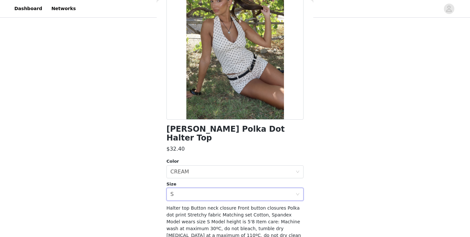
scroll to position [80, 0]
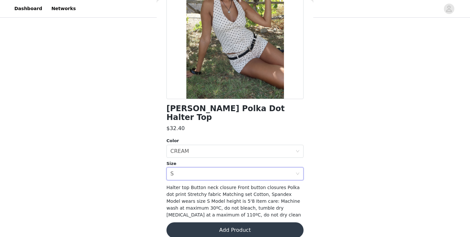
click at [233, 222] on button "Add Product" at bounding box center [234, 230] width 137 height 16
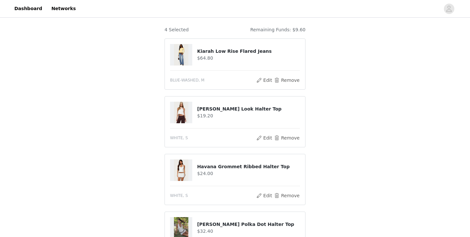
scroll to position [93, 0]
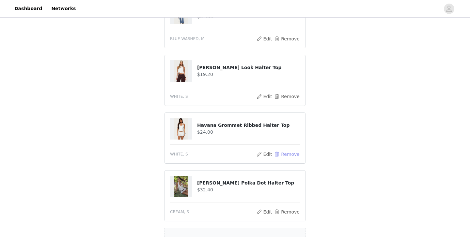
click at [283, 155] on button "Remove" at bounding box center [287, 154] width 26 height 8
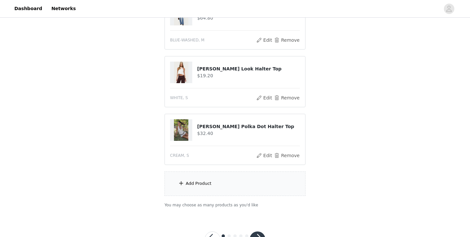
scroll to position [102, 0]
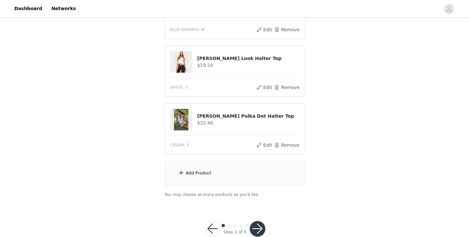
click at [260, 166] on div "Add Product" at bounding box center [234, 173] width 141 height 24
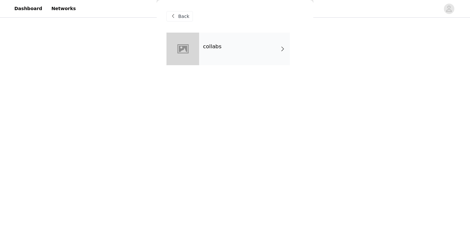
click at [217, 60] on div "collabs" at bounding box center [244, 49] width 91 height 33
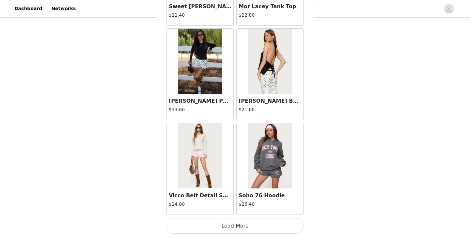
scroll to position [117, 0]
click at [225, 226] on button "Load More" at bounding box center [234, 226] width 137 height 16
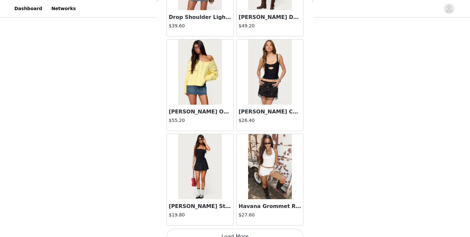
scroll to position [1707, 0]
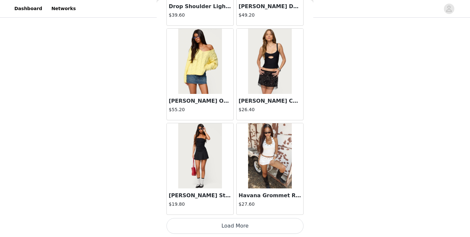
click at [230, 225] on button "Load More" at bounding box center [234, 226] width 137 height 16
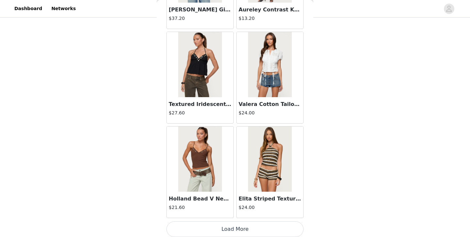
scroll to position [2653, 0]
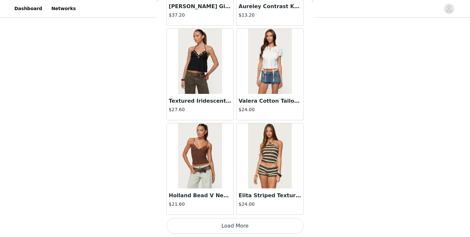
click at [243, 219] on button "Load More" at bounding box center [234, 226] width 137 height 16
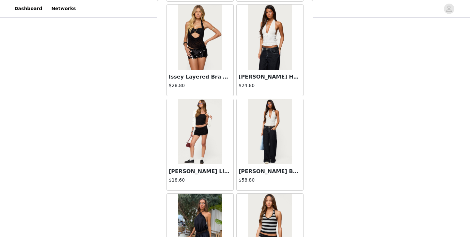
scroll to position [3296, 0]
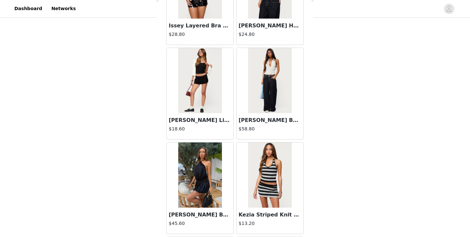
click at [206, 111] on img at bounding box center [199, 80] width 43 height 65
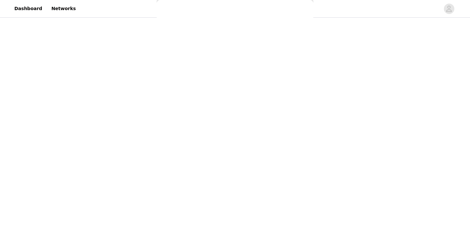
scroll to position [0, 0]
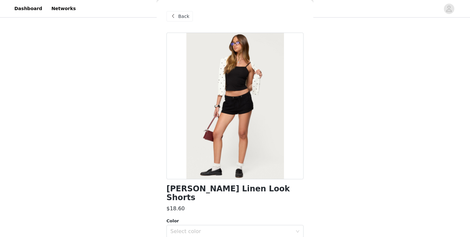
click at [177, 19] on div "Back" at bounding box center [179, 16] width 26 height 10
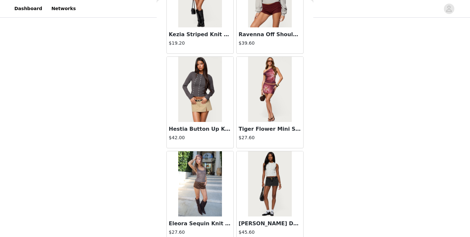
scroll to position [3599, 0]
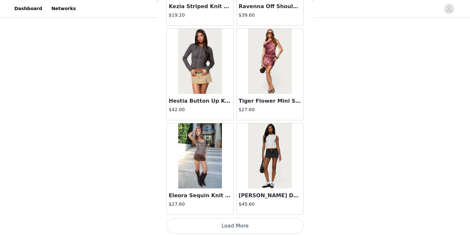
click at [249, 226] on button "Load More" at bounding box center [234, 226] width 137 height 16
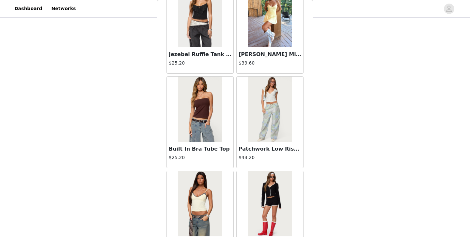
scroll to position [4545, 0]
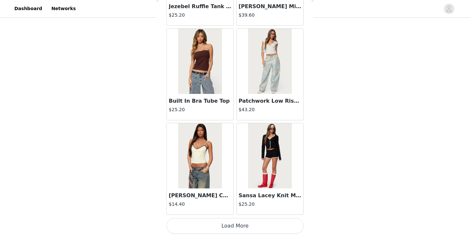
click at [239, 225] on button "Load More" at bounding box center [234, 226] width 137 height 16
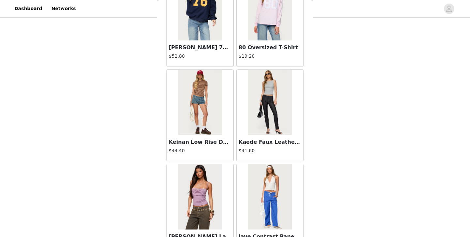
scroll to position [5268, 0]
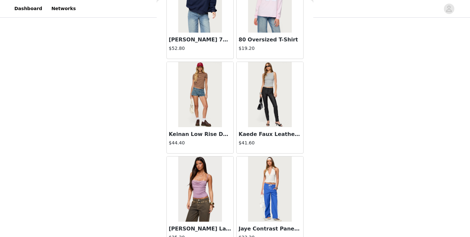
click at [206, 127] on img at bounding box center [199, 94] width 43 height 65
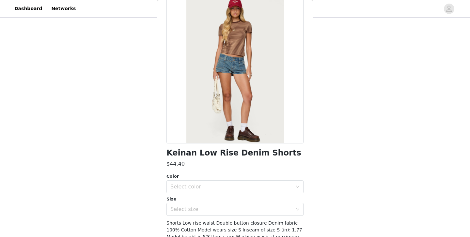
scroll to position [0, 0]
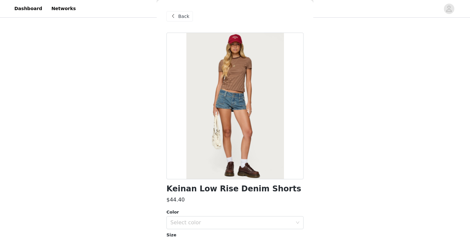
click at [185, 15] on span "Back" at bounding box center [183, 16] width 11 height 7
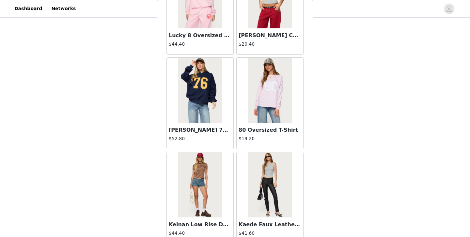
scroll to position [5491, 0]
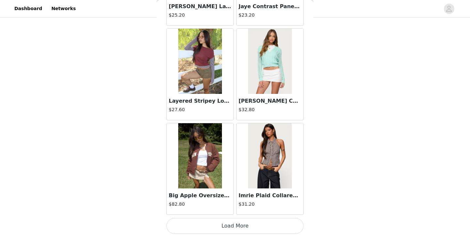
click at [244, 223] on button "Load More" at bounding box center [234, 226] width 137 height 16
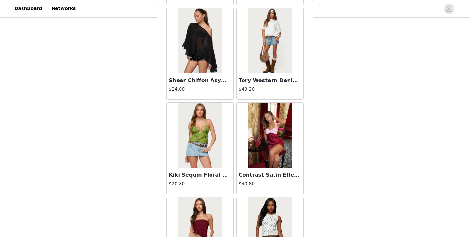
scroll to position [6437, 0]
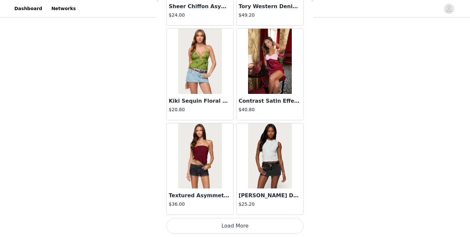
click at [239, 229] on button "Load More" at bounding box center [234, 226] width 137 height 16
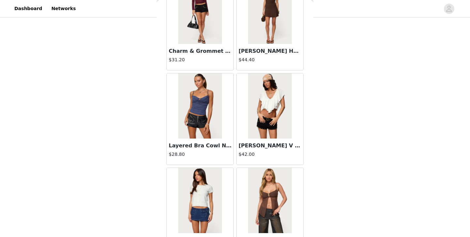
scroll to position [7383, 0]
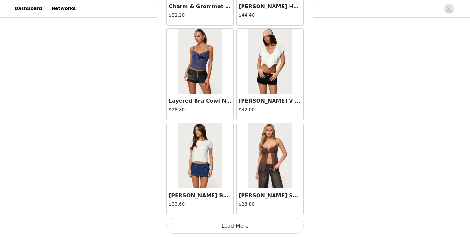
click at [243, 219] on button "Load More" at bounding box center [234, 226] width 137 height 16
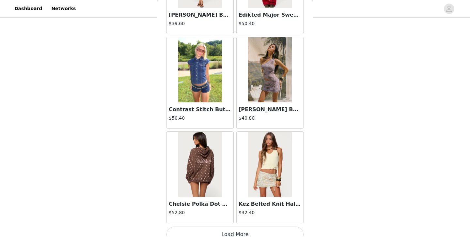
scroll to position [8329, 0]
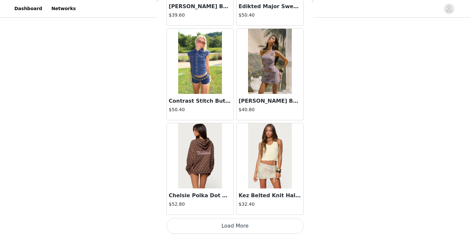
click at [244, 229] on button "Load More" at bounding box center [234, 226] width 137 height 16
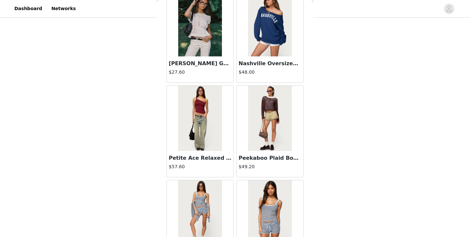
scroll to position [8717, 0]
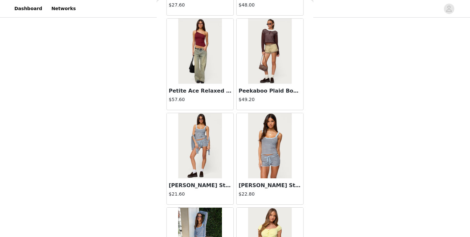
click at [211, 171] on img at bounding box center [199, 145] width 43 height 65
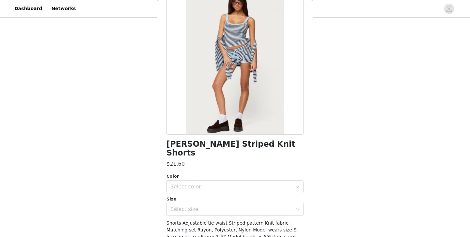
scroll to position [45, 0]
click at [211, 180] on div "Select color" at bounding box center [234, 186] width 137 height 13
click at [212, 185] on div "Color Select color Size Select size" at bounding box center [234, 194] width 137 height 43
click at [204, 180] on div "Select color" at bounding box center [232, 186] width 125 height 12
click at [205, 192] on li "LIGHT BLUE" at bounding box center [234, 192] width 137 height 10
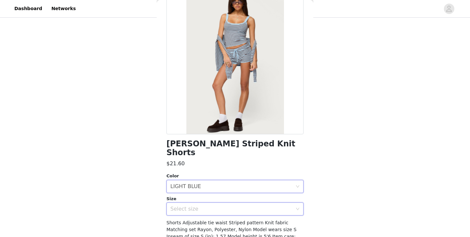
click at [205, 203] on div "Select size" at bounding box center [232, 209] width 125 height 12
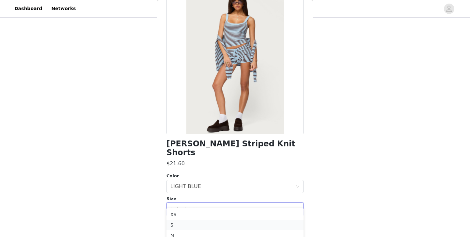
click at [202, 229] on li "S" at bounding box center [234, 225] width 137 height 10
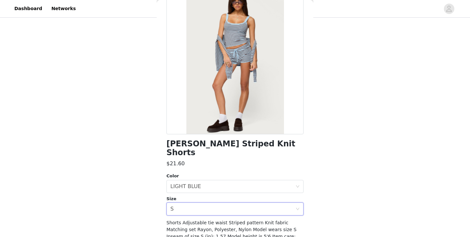
scroll to position [80, 0]
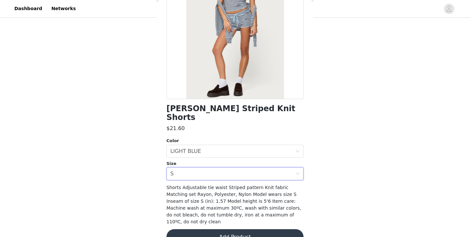
click at [205, 229] on button "Add Product" at bounding box center [234, 237] width 137 height 16
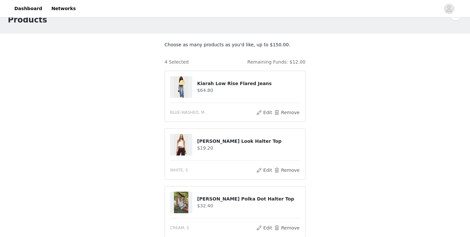
scroll to position [0, 0]
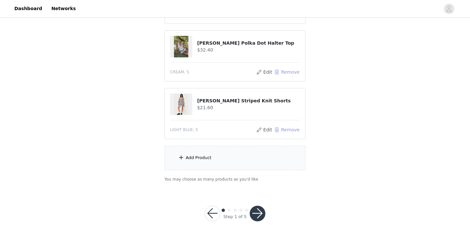
click at [286, 131] on button "Remove" at bounding box center [287, 130] width 26 height 8
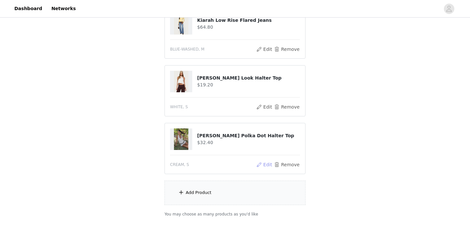
scroll to position [92, 0]
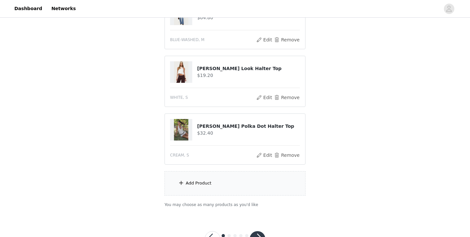
click at [257, 179] on div "Add Product" at bounding box center [234, 183] width 141 height 24
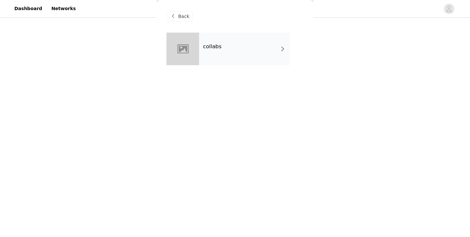
scroll to position [96, 0]
click at [224, 49] on div "collabs" at bounding box center [244, 49] width 91 height 33
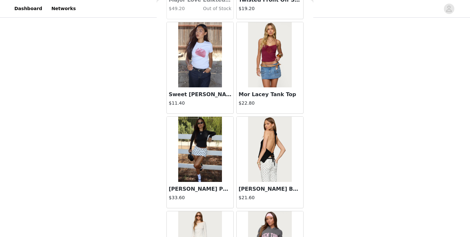
scroll to position [761, 0]
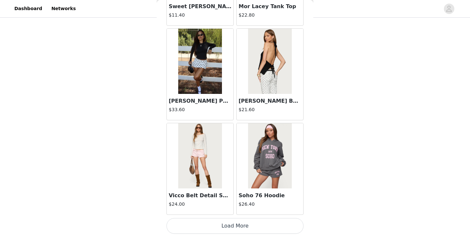
click at [235, 222] on button "Load More" at bounding box center [234, 226] width 137 height 16
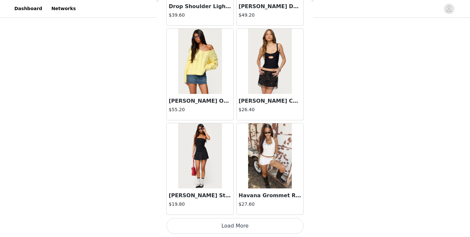
scroll to position [117, 0]
click at [243, 227] on button "Load More" at bounding box center [234, 226] width 137 height 16
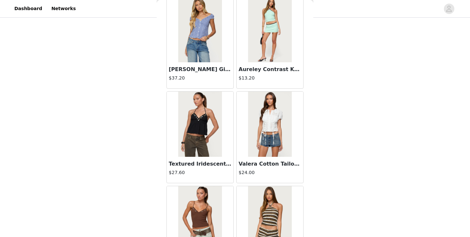
scroll to position [2653, 0]
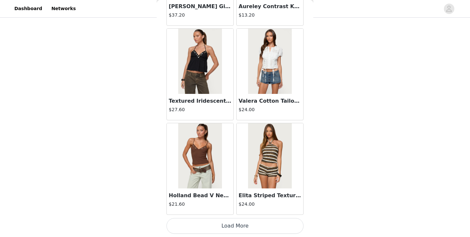
click at [240, 223] on button "Load More" at bounding box center [234, 226] width 137 height 16
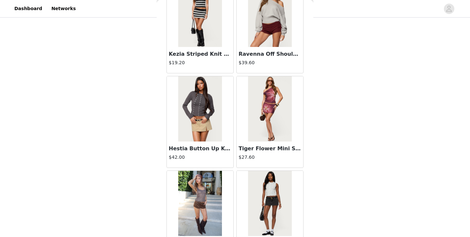
scroll to position [3599, 0]
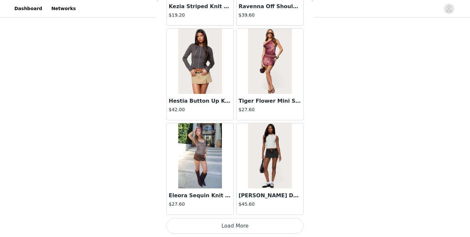
click at [234, 228] on button "Load More" at bounding box center [234, 226] width 137 height 16
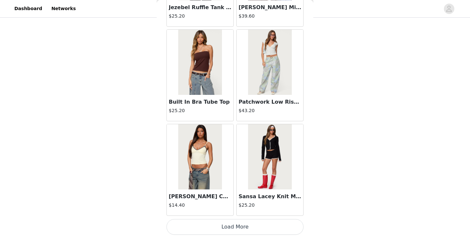
scroll to position [4545, 0]
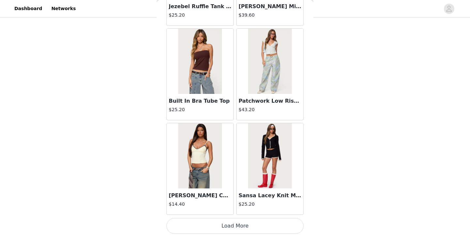
click at [243, 221] on button "Load More" at bounding box center [234, 226] width 137 height 16
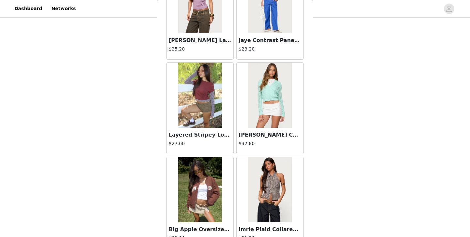
scroll to position [5491, 0]
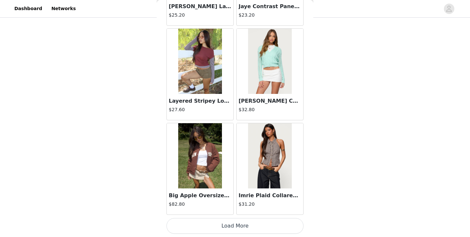
click at [241, 228] on button "Load More" at bounding box center [234, 226] width 137 height 16
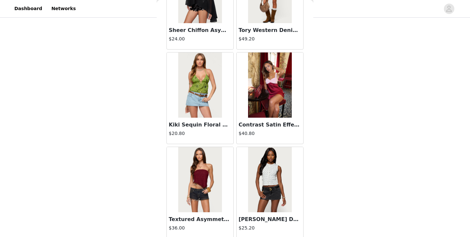
scroll to position [6437, 0]
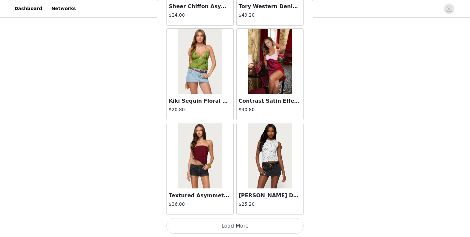
click at [239, 221] on button "Load More" at bounding box center [234, 226] width 137 height 16
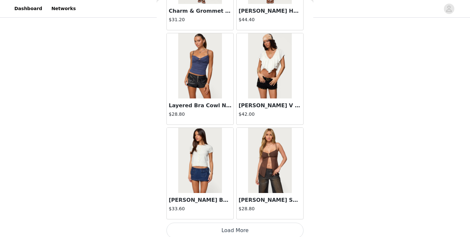
scroll to position [7383, 0]
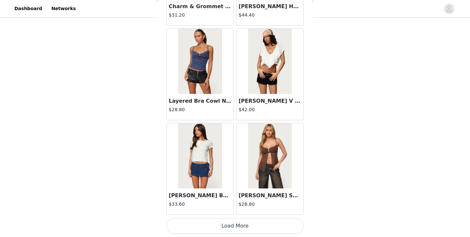
click at [245, 222] on button "Load More" at bounding box center [234, 226] width 137 height 16
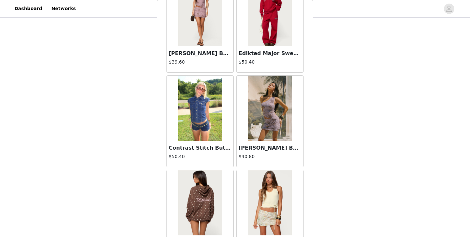
scroll to position [8329, 0]
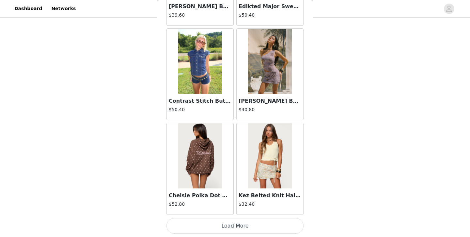
click at [241, 224] on button "Load More" at bounding box center [234, 226] width 137 height 16
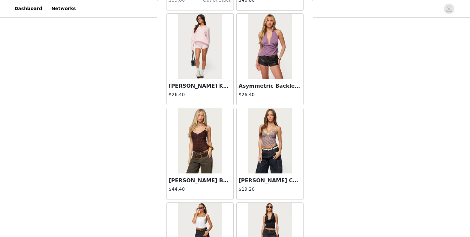
scroll to position [9271, 0]
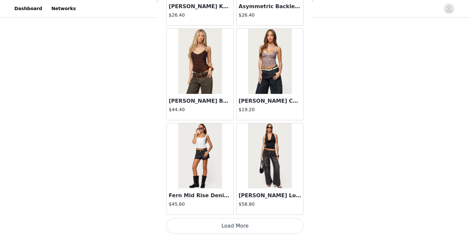
click at [235, 227] on button "Load More" at bounding box center [234, 226] width 137 height 16
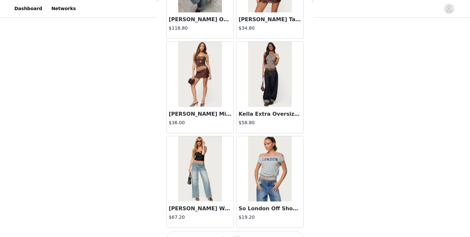
scroll to position [10221, 0]
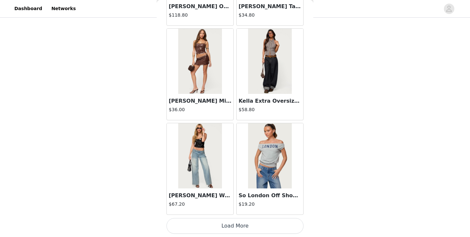
click at [237, 227] on button "Load More" at bounding box center [234, 226] width 137 height 16
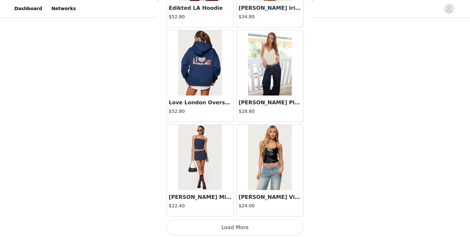
scroll to position [11167, 0]
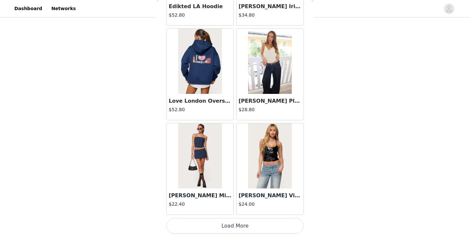
click at [236, 230] on button "Load More" at bounding box center [234, 226] width 137 height 16
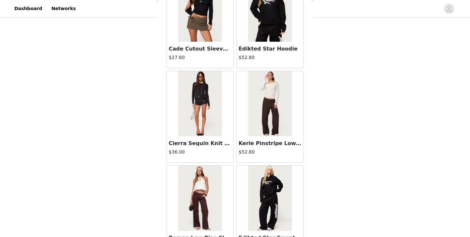
scroll to position [12113, 0]
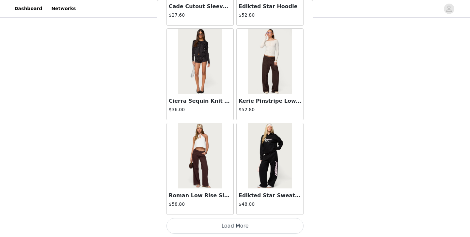
click at [239, 221] on button "Load More" at bounding box center [234, 226] width 137 height 16
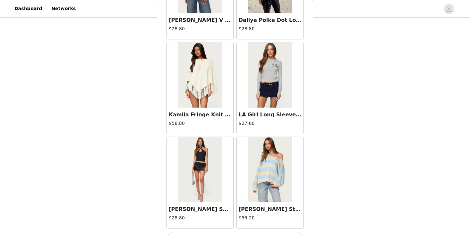
scroll to position [13059, 0]
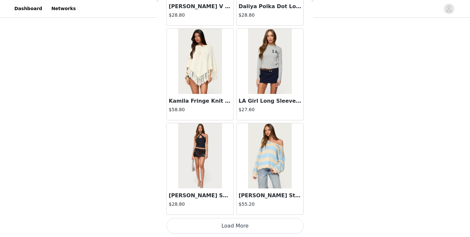
click at [243, 220] on button "Load More" at bounding box center [234, 226] width 137 height 16
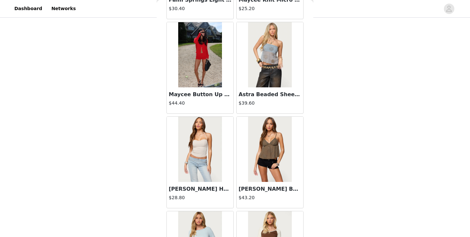
scroll to position [13635, 0]
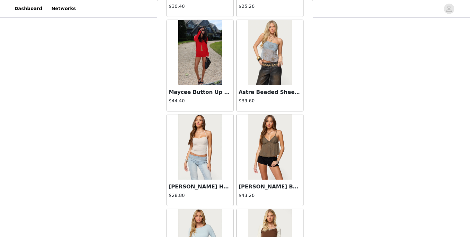
click at [220, 184] on h3 "Jesika Sweetheart Halter Top" at bounding box center [200, 187] width 63 height 8
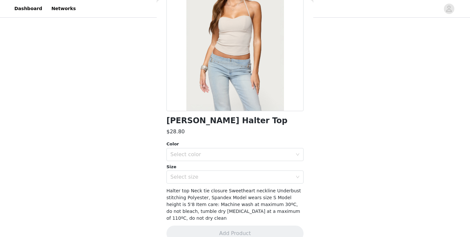
scroll to position [73, 0]
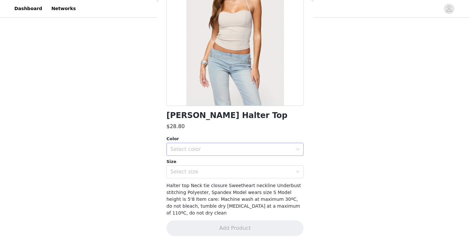
click at [239, 147] on div "Select color" at bounding box center [231, 149] width 122 height 7
click at [229, 168] on li "BEIGE" at bounding box center [234, 164] width 137 height 10
click at [227, 170] on div "Select size" at bounding box center [231, 172] width 122 height 7
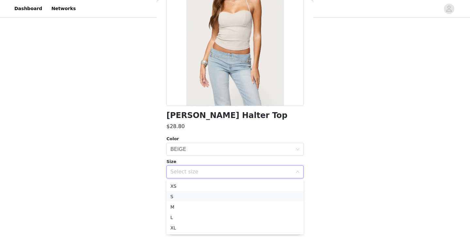
click at [213, 195] on li "S" at bounding box center [234, 196] width 137 height 10
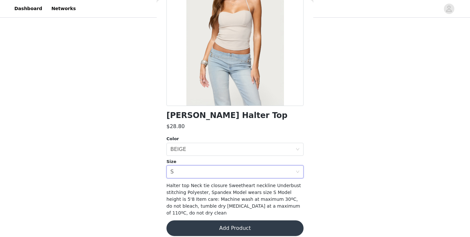
click at [221, 221] on button "Add Product" at bounding box center [234, 229] width 137 height 16
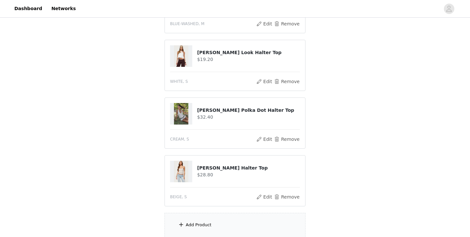
scroll to position [175, 0]
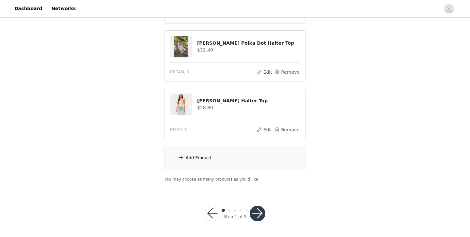
click at [257, 210] on button "button" at bounding box center [258, 214] width 16 height 16
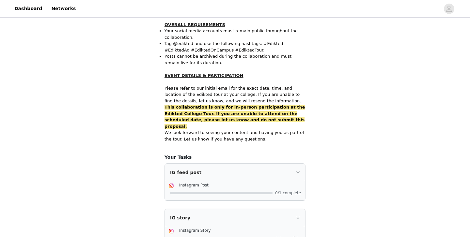
scroll to position [437, 0]
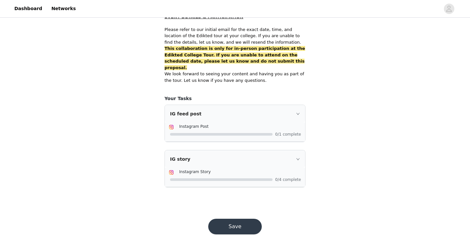
click at [244, 219] on button "Save" at bounding box center [234, 227] width 53 height 16
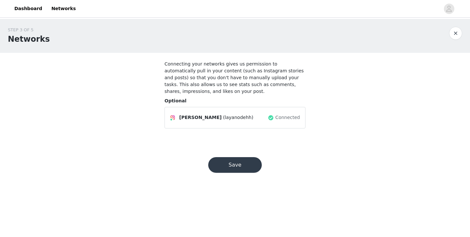
click at [239, 167] on button "Save" at bounding box center [234, 165] width 53 height 16
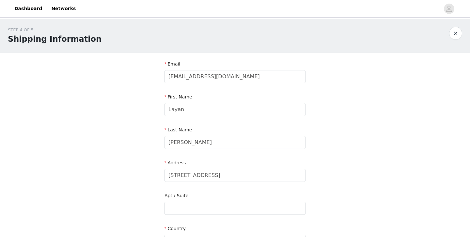
scroll to position [207, 0]
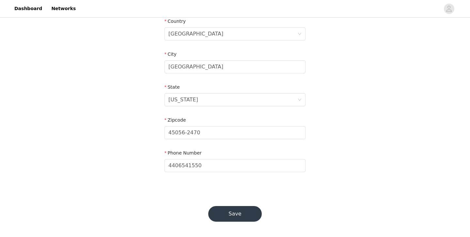
click at [240, 211] on button "Save" at bounding box center [234, 214] width 53 height 16
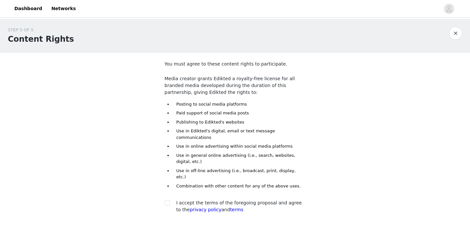
scroll to position [29, 0]
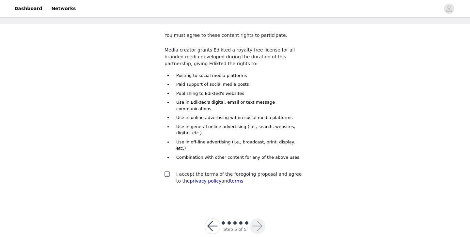
click at [169, 172] on span at bounding box center [166, 174] width 5 height 5
click at [169, 172] on input "checkbox" at bounding box center [166, 174] width 5 height 5
checkbox input "true"
click at [253, 211] on div "Step 5 of 5" at bounding box center [235, 226] width 76 height 31
click at [256, 219] on button "button" at bounding box center [258, 227] width 16 height 16
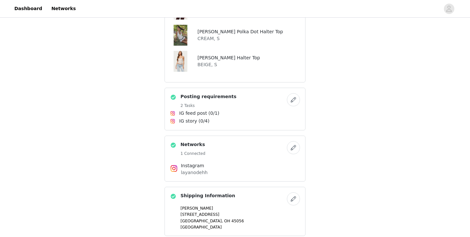
scroll to position [395, 0]
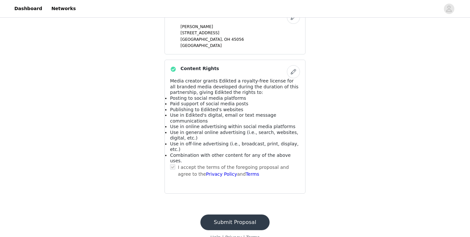
click at [250, 215] on button "Submit Proposal" at bounding box center [234, 223] width 69 height 16
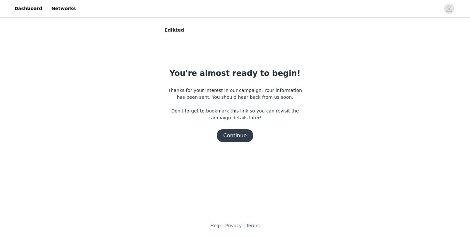
click at [242, 139] on button "Continue" at bounding box center [235, 135] width 37 height 13
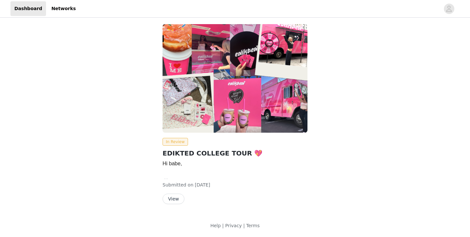
scroll to position [3, 0]
